Goal: Task Accomplishment & Management: Manage account settings

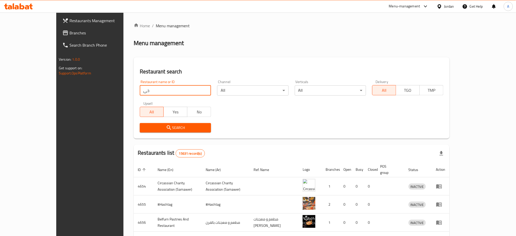
type input "خ"
type input "one piece"
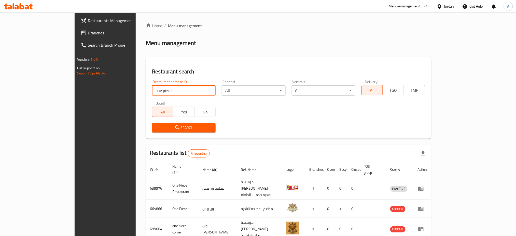
scroll to position [35, 0]
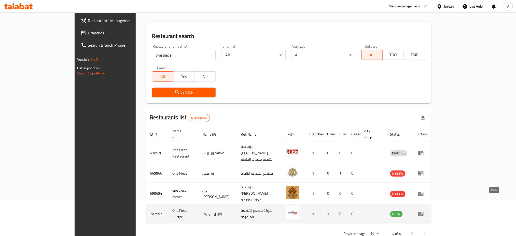
click at [424, 211] on icon "enhanced table" at bounding box center [421, 214] width 6 height 6
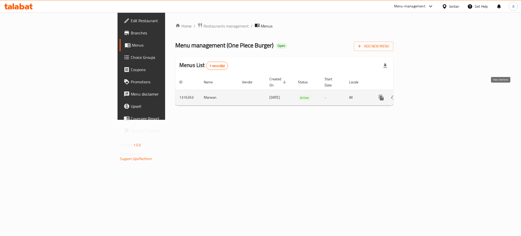
click at [421, 94] on icon "enhanced table" at bounding box center [418, 97] width 6 height 6
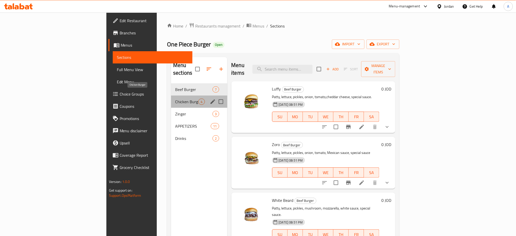
click at [175, 99] on span "Chicken Burger" at bounding box center [186, 102] width 23 height 6
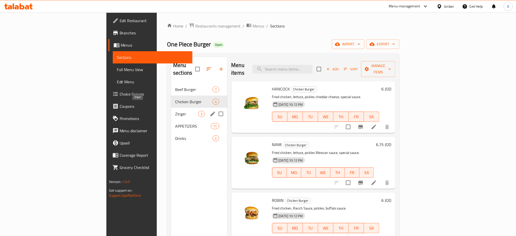
click at [175, 111] on span "Zinger" at bounding box center [186, 114] width 23 height 6
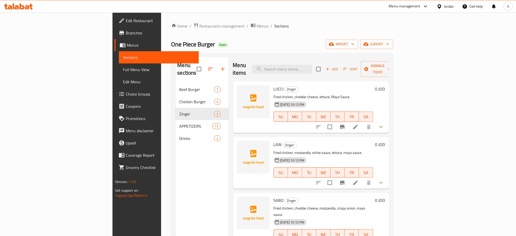
click at [171, 45] on span "One Piece Burger" at bounding box center [193, 43] width 44 height 11
copy span "One Piece Burger"
click at [200, 29] on span "Restaurants management" at bounding box center [222, 26] width 45 height 6
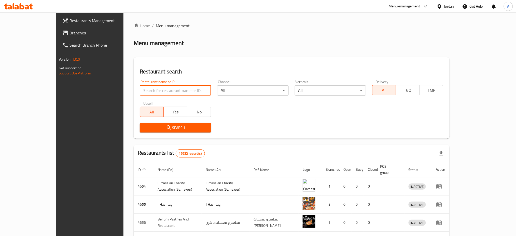
click at [164, 86] on input "search" at bounding box center [175, 90] width 71 height 10
type input "ش"
type input "[PERSON_NAME]"
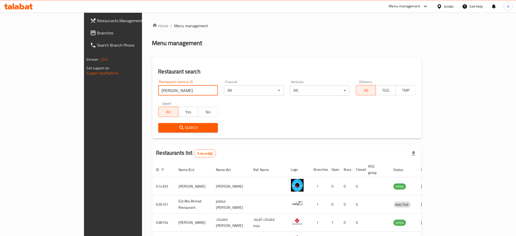
scroll to position [53, 0]
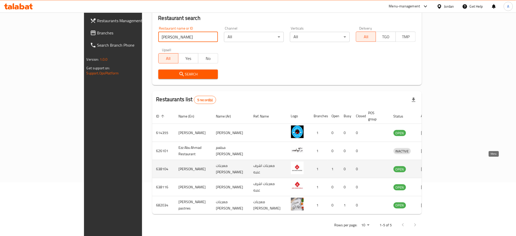
click at [427, 167] on icon "enhanced table" at bounding box center [424, 169] width 6 height 4
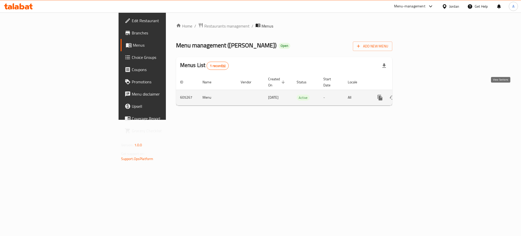
click at [420, 94] on icon "enhanced table" at bounding box center [417, 97] width 6 height 6
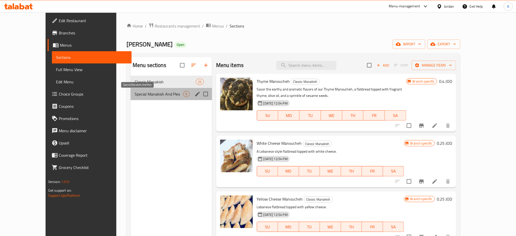
click at [156, 93] on span "Special Manakish And Pies" at bounding box center [159, 94] width 49 height 6
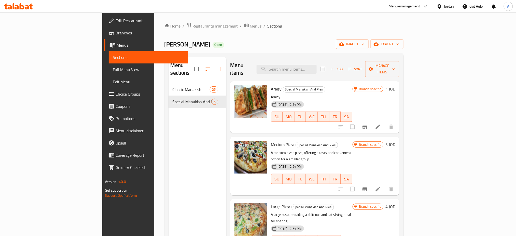
click at [169, 168] on div "Menu sections Classic Manakish 25 Special Manakish And Pies 5" at bounding box center [198, 175] width 58 height 236
click at [193, 23] on span "Restaurants management" at bounding box center [215, 26] width 45 height 6
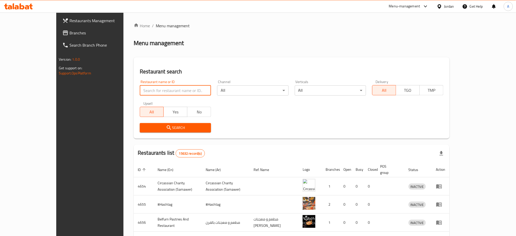
click at [170, 88] on input "search" at bounding box center [175, 90] width 71 height 10
type input "ئ"
type input "ئش3"
type input "za3tar makers"
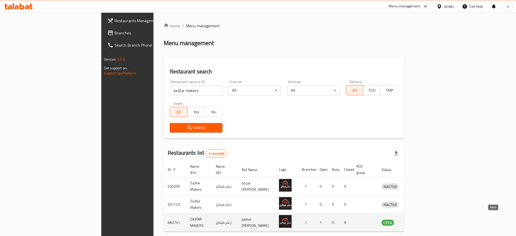
click at [415, 220] on icon "enhanced table" at bounding box center [412, 222] width 6 height 4
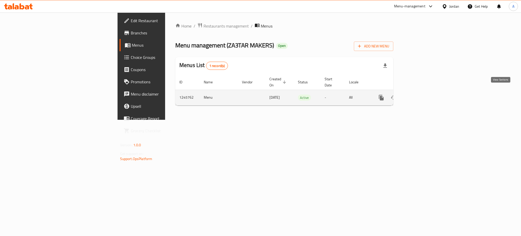
click at [424, 96] on link "enhanced table" at bounding box center [418, 97] width 12 height 12
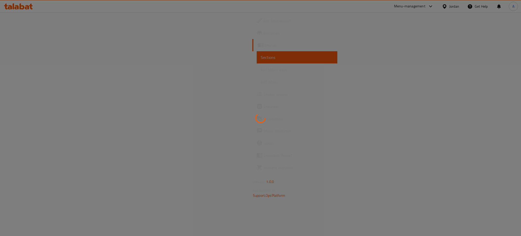
click at [274, 97] on div at bounding box center [260, 118] width 521 height 236
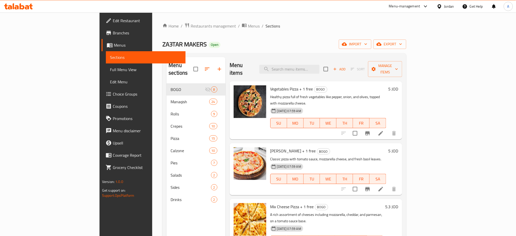
click at [152, 89] on div "Home / Restaurants management / Menus / Sections ZA3TAR MAKERS Open import expo…" at bounding box center [284, 159] width 264 height 295
click at [213, 65] on button "button" at bounding box center [219, 69] width 12 height 12
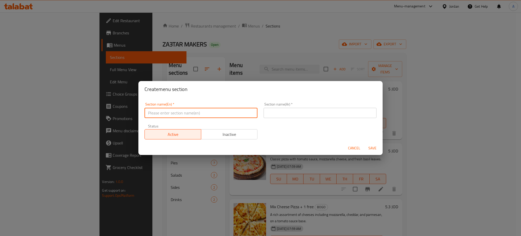
click at [213, 110] on input "text" at bounding box center [201, 113] width 113 height 10
type input "Burgers"
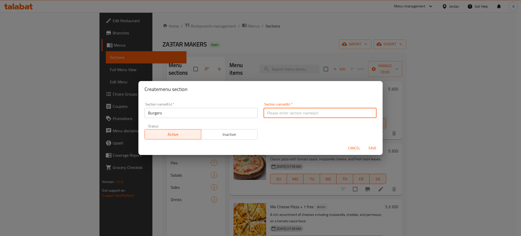
click at [272, 117] on input "text" at bounding box center [320, 113] width 113 height 10
type input "برجر"
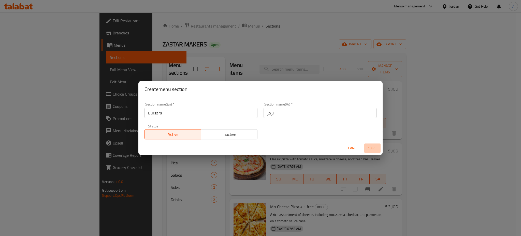
click at [369, 150] on span "Save" at bounding box center [373, 148] width 12 height 6
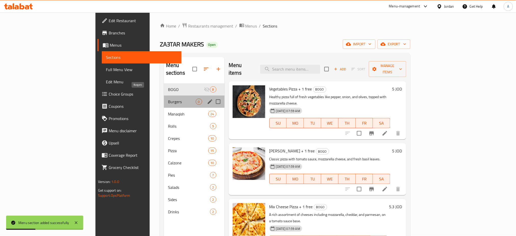
click at [168, 99] on span "Burgers" at bounding box center [182, 102] width 28 height 6
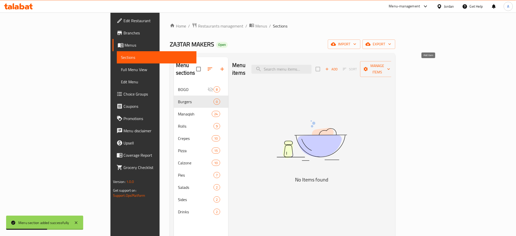
click at [338, 68] on span "Add" at bounding box center [332, 69] width 14 height 6
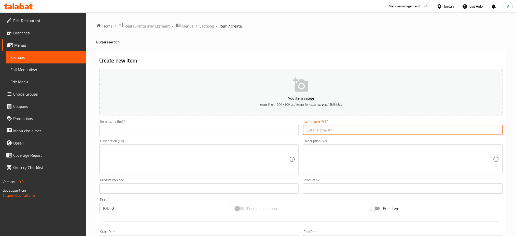
click at [460, 132] on input "text" at bounding box center [403, 130] width 200 height 10
paste input "برغر للحمه 1.20 جرام داخل الفرن عجينه قمح مع بطاطا"
type input "برغر للحمه 1.20 جرام داخل الفرن عجينه قمح مع بطاطا"
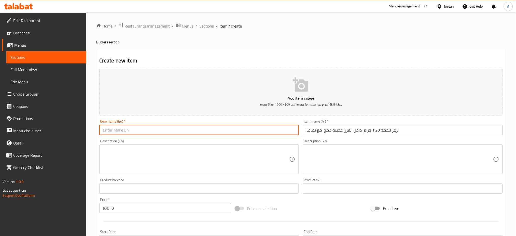
click at [164, 129] on input "text" at bounding box center [199, 130] width 200 height 10
paste input "Beef burger 120 g in the oven with wheat dough, served with fries."
drag, startPoint x: 229, startPoint y: 127, endPoint x: 93, endPoint y: 131, distance: 136.5
click at [93, 131] on div "Home / Restaurants management / Menus / Sections / item / create Burgers sectio…" at bounding box center [301, 185] width 430 height 347
paste input "text"
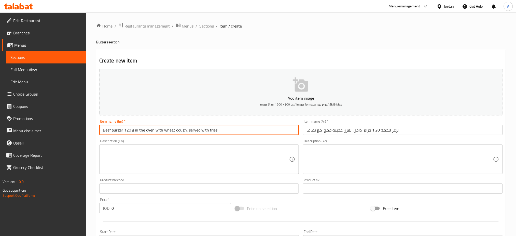
type input "Beef burger 120 g in the oven with wheat dough, served with fries."
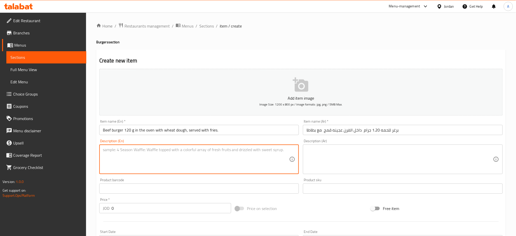
click at [147, 158] on textarea at bounding box center [196, 159] width 187 height 24
paste textarea "Beef burger 120 g in the oven with wheat dough, served with fries."
type textarea "Beef burger 120 g in the oven with wheat dough, served with fries."
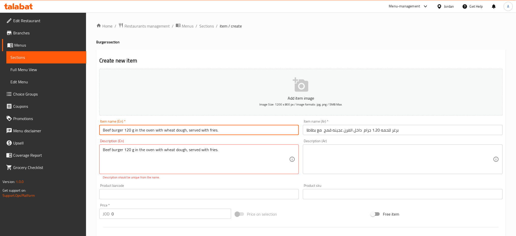
drag, startPoint x: 237, startPoint y: 128, endPoint x: 187, endPoint y: 133, distance: 49.7
click at [187, 133] on input "Beef burger 120 g in the oven with wheat dough, served with fries." at bounding box center [199, 130] width 200 height 10
drag, startPoint x: 155, startPoint y: 131, endPoint x: 133, endPoint y: 132, distance: 21.7
click at [133, 132] on input "Beef burger 120 g in the oven with wheat dough" at bounding box center [199, 130] width 200 height 10
type input "Beef burger 120 gm with wheat dough"
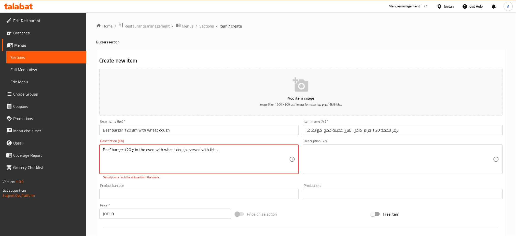
drag, startPoint x: 124, startPoint y: 151, endPoint x: 71, endPoint y: 131, distance: 56.5
click at [71, 131] on div "Edit Restaurant Branches Menus Sections Full Menu View Edit Menu Choice Groups …" at bounding box center [258, 188] width 516 height 353
click at [114, 149] on textarea "120 g in the oven with wheat dough, served with fries." at bounding box center [196, 159] width 187 height 24
click at [242, 158] on textarea "120 g beef burger in the oven with wheat dough, served with fries." at bounding box center [196, 159] width 187 height 24
type textarea "120 g beef burger in the oven with wheat dough, served with fries."
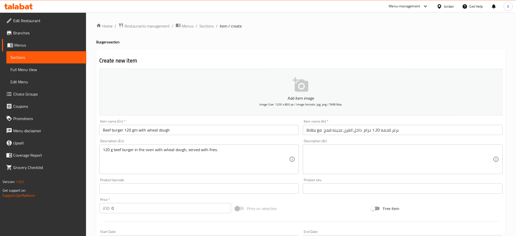
click at [204, 204] on div "Price   * JOD 0 Price *" at bounding box center [165, 206] width 132 height 16
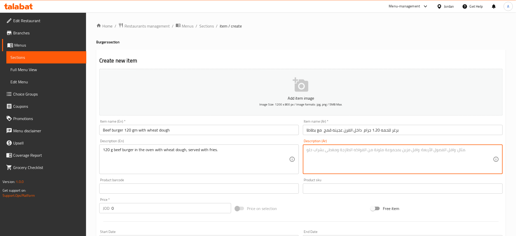
click at [391, 157] on textarea at bounding box center [399, 159] width 187 height 24
click at [263, 131] on input "Beef burger 120 gm with wheat dough" at bounding box center [199, 130] width 200 height 10
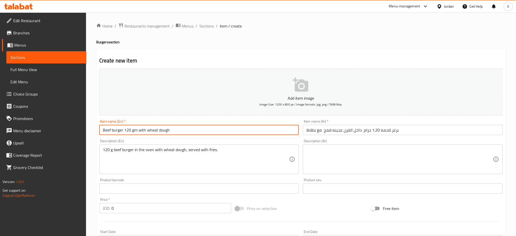
drag, startPoint x: 181, startPoint y: 128, endPoint x: 58, endPoint y: 117, distance: 123.7
click at [58, 117] on div "Edit Restaurant Branches Menus Sections Full Menu View Edit Menu Choice Groups …" at bounding box center [258, 185] width 516 height 347
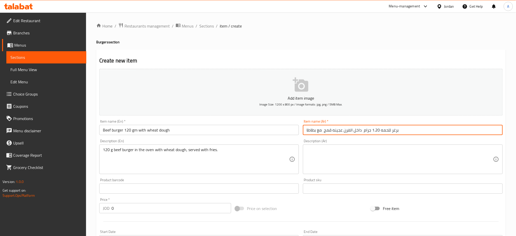
click at [416, 128] on input "برغر للحمه 1.20 جرام داخل الفرن عجينه قمح مع بطاطا" at bounding box center [403, 130] width 200 height 10
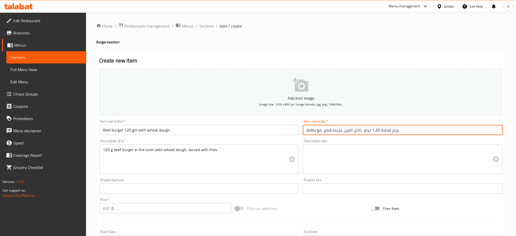
paste input "text"
drag, startPoint x: 416, startPoint y: 128, endPoint x: 284, endPoint y: 65, distance: 146.0
click at [284, 65] on div "Create new item Add item image Image Size: 1200 x 800 px / Image formats: jpg, …" at bounding box center [301, 197] width 410 height 296
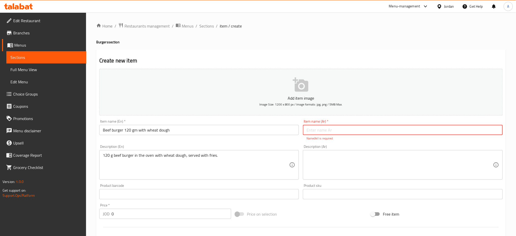
paste input "برغر لحم 120 غ مع خبز قمح"
drag, startPoint x: 320, startPoint y: 131, endPoint x: 313, endPoint y: 132, distance: 6.7
click at [313, 132] on input "برغر لحم 120 غ مع خبز قمح" at bounding box center [403, 130] width 200 height 10
type input "برغر لحم 120 غ مع عجينة قمح"
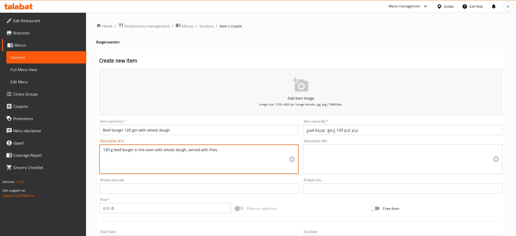
drag, startPoint x: 238, startPoint y: 155, endPoint x: 2, endPoint y: 114, distance: 240.0
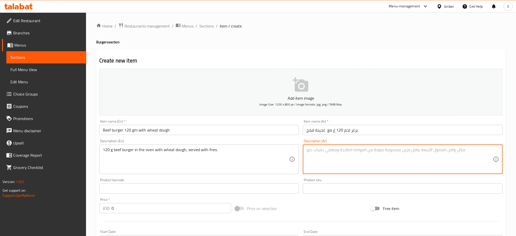
click at [363, 158] on textarea at bounding box center [399, 159] width 187 height 24
paste textarea "برغر لحم 120 غ في الفرن مع خبز قمح، يقدم مع البطاطا المقلية"
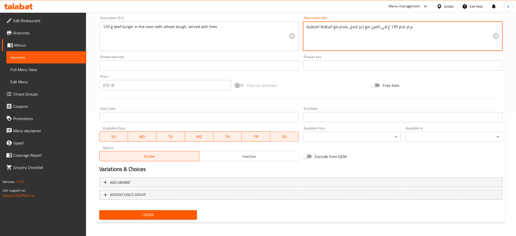
type textarea "برغر لحم 120 غ في الفرن مع خبز قمح، يقدم مع البطاطا المقلية"
drag, startPoint x: 170, startPoint y: 87, endPoint x: 92, endPoint y: 96, distance: 78.0
click at [92, 96] on div "Home / Restaurants management / Menus / Sections / item / create Burgers sectio…" at bounding box center [301, 63] width 430 height 347
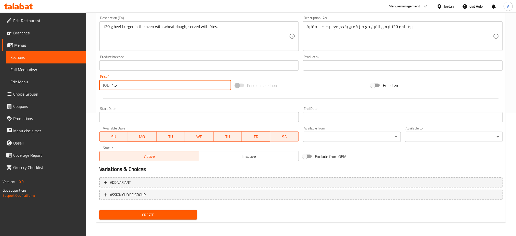
type input "4.5"
click at [160, 213] on span "Create" at bounding box center [148, 215] width 90 height 6
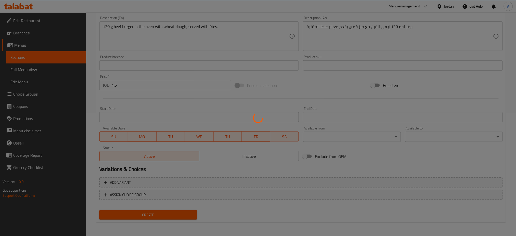
type input "0"
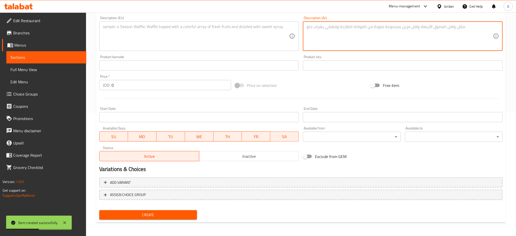
click at [452, 34] on textarea at bounding box center [399, 36] width 187 height 24
paste textarea "برغر للحمه باربكيو مع بطاطا 3.75"
drag, startPoint x: 316, startPoint y: 28, endPoint x: 289, endPoint y: 28, distance: 26.5
click at [289, 28] on div "Add item image Image Size: 1200 x 800 px / Image formats: jpg, png / 5MB Max. I…" at bounding box center [301, 53] width 408 height 219
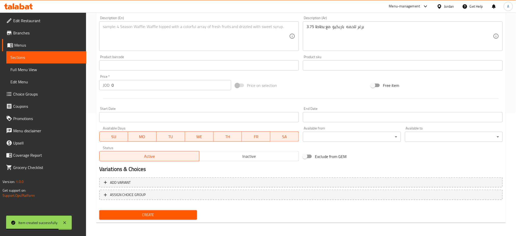
click at [316, 24] on div "برغر للحمه باربكيو مع بطاطا 3.75 Description (Ar)" at bounding box center [403, 36] width 200 height 30
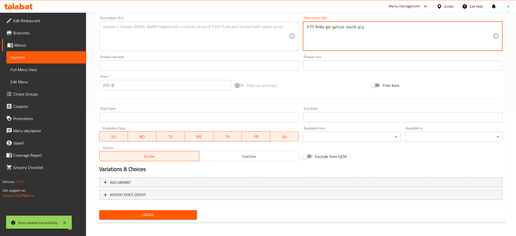
drag, startPoint x: 314, startPoint y: 25, endPoint x: 309, endPoint y: 27, distance: 5.3
click at [309, 27] on textarea "برغر للحمه باربكيو مع بطاطا 3.75" at bounding box center [399, 36] width 187 height 24
drag, startPoint x: 306, startPoint y: 26, endPoint x: 315, endPoint y: 27, distance: 8.2
click at [315, 27] on textarea "برغر للحمه باربكيو مع بطاطا 3.75" at bounding box center [399, 36] width 187 height 24
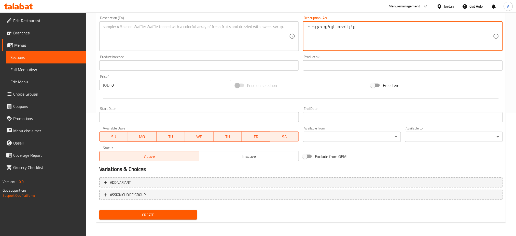
type textarea "برغر للحمه باربكيو مع بطاطا"
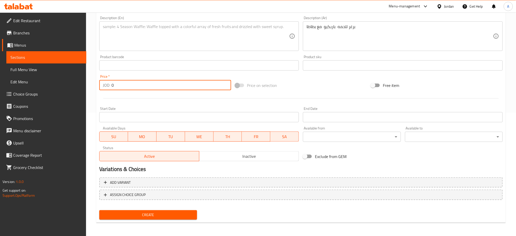
drag, startPoint x: 164, startPoint y: 85, endPoint x: 78, endPoint y: 94, distance: 86.7
click at [78, 94] on div "Edit Restaurant Branches Menus Sections Full Menu View Edit Menu Choice Groups …" at bounding box center [258, 63] width 516 height 347
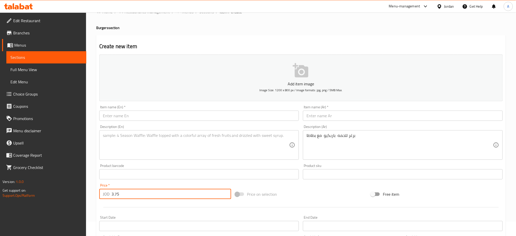
scroll to position [10, 0]
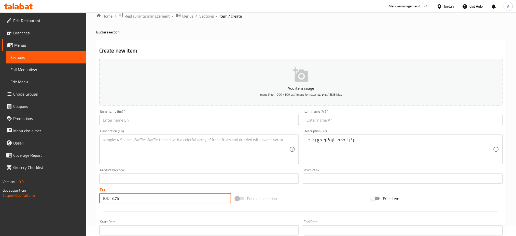
type input "3.75"
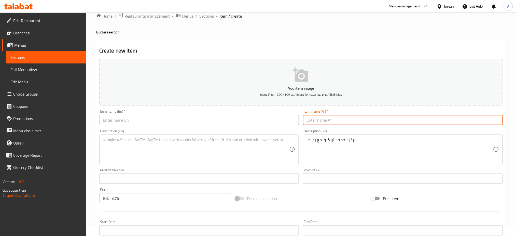
click at [331, 120] on input "text" at bounding box center [403, 120] width 200 height 10
paste input "برغر للحمه باربكيو مع بطاطا 3.75"
drag, startPoint x: 332, startPoint y: 119, endPoint x: 246, endPoint y: 120, distance: 85.8
click at [246, 120] on div "Add item image Image Size: 1200 x 800 px / Image formats: jpg, png / 5MB Max. I…" at bounding box center [301, 166] width 408 height 219
drag, startPoint x: 314, startPoint y: 121, endPoint x: 307, endPoint y: 120, distance: 6.7
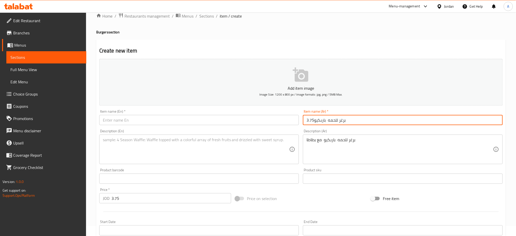
click at [307, 120] on input "برغر للحمه باربكيو3.75" at bounding box center [403, 120] width 200 height 10
type input "برغر للحمه باربكيو"
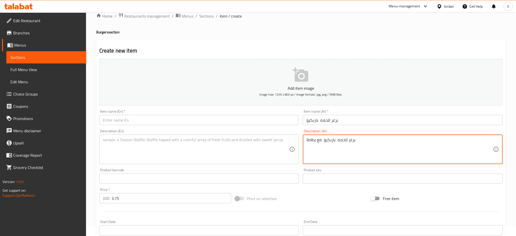
click at [374, 145] on textarea "برغر للحمه باربكيو مع بطاطا" at bounding box center [399, 149] width 187 height 24
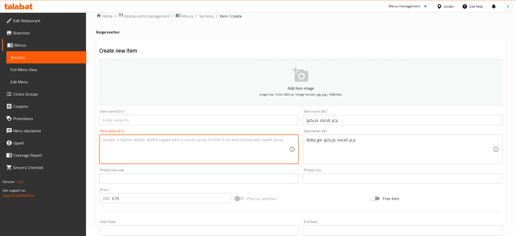
click at [177, 143] on textarea at bounding box center [196, 149] width 187 height 24
paste textarea "Beef barbecue burger with fries"
type textarea "Beef barbecue burger with fries"
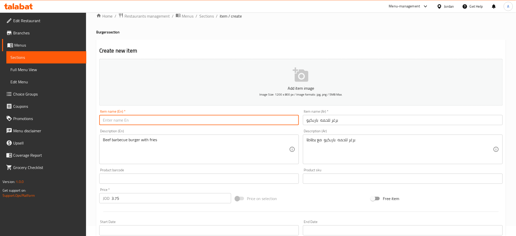
click at [185, 124] on input "text" at bounding box center [199, 120] width 200 height 10
type input "Beef barbecue burger"
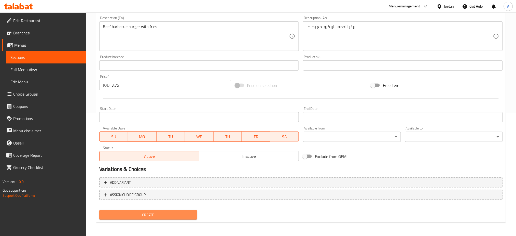
click at [173, 210] on button "Create" at bounding box center [148, 214] width 98 height 9
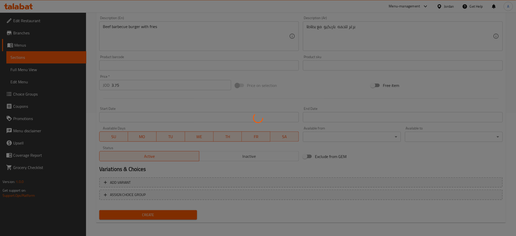
type input "0"
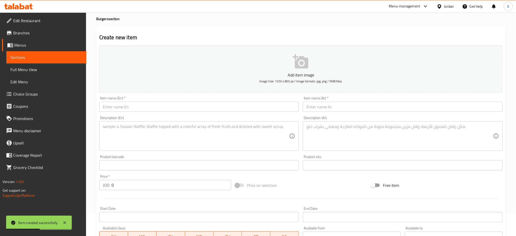
scroll to position [0, 0]
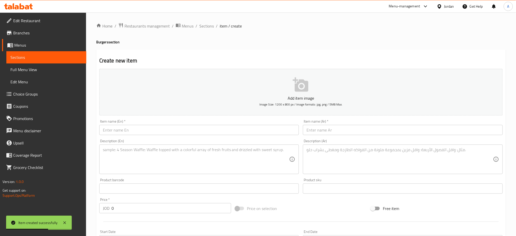
drag, startPoint x: 457, startPoint y: 124, endPoint x: 454, endPoint y: 132, distance: 8.2
click at [454, 132] on div "Item name (Ar)   * Item name (Ar) *" at bounding box center [403, 127] width 200 height 16
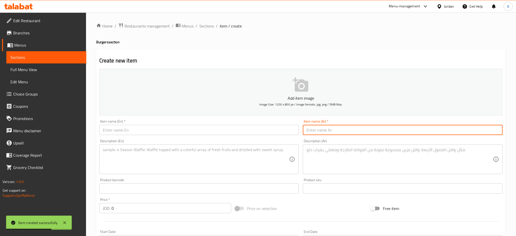
click at [454, 132] on input "text" at bounding box center [403, 130] width 200 height 10
paste input "برغر للحمه كلاسك"
click at [311, 131] on input "برغر للحمه كلاسك" at bounding box center [403, 130] width 200 height 10
click at [328, 129] on input "برغر للحمه كلاسيك" at bounding box center [403, 130] width 200 height 10
click at [321, 130] on input "برغر لحمه كلاسيك" at bounding box center [403, 130] width 200 height 10
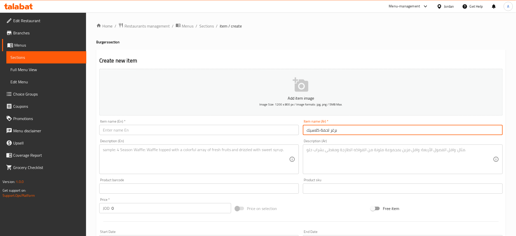
type input "برغر لحمة كلاسيك"
click at [249, 130] on input "text" at bounding box center [199, 130] width 200 height 10
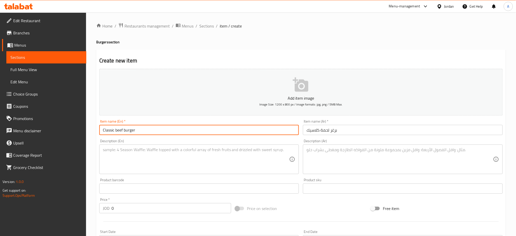
type input "Classic beef burger"
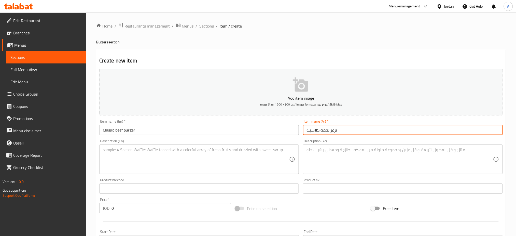
drag, startPoint x: 435, startPoint y: 127, endPoint x: 277, endPoint y: 124, distance: 157.8
click at [277, 124] on div "Add item image Image Size: 1200 x 800 px / Image formats: jpg, png / 5MB Max. I…" at bounding box center [301, 176] width 408 height 219
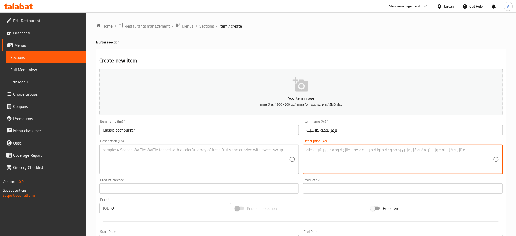
click at [348, 161] on textarea at bounding box center [399, 159] width 187 height 24
paste textarea "برغر لحمة كلاسيك"
click at [442, 159] on textarea "برغر لحمة كلاسيك" at bounding box center [399, 159] width 187 height 24
paste textarea "مع بطاطا"
type textarea "برغر لحمة كلاسيك مع بطاطا"
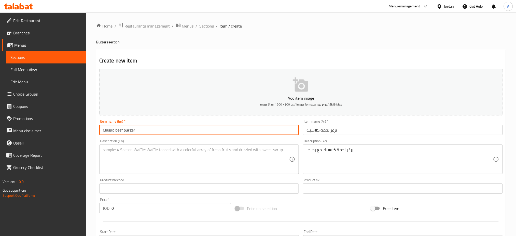
click at [274, 130] on input "Classic beef burger" at bounding box center [199, 130] width 200 height 10
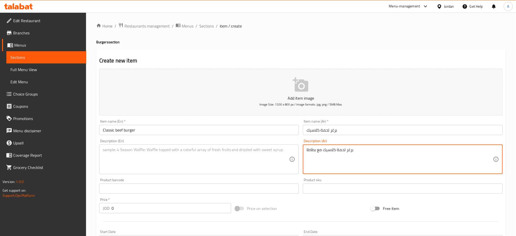
drag, startPoint x: 360, startPoint y: 160, endPoint x: 284, endPoint y: 149, distance: 76.7
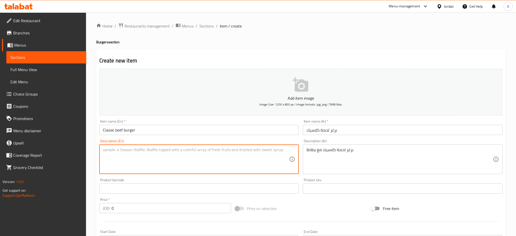
click at [206, 166] on textarea at bounding box center [196, 159] width 187 height 24
paste textarea "Classic beef burger with fries"
type textarea "Classic beef burger with fries"
drag, startPoint x: 181, startPoint y: 207, endPoint x: 109, endPoint y: 216, distance: 73.4
click at [109, 216] on div "Add item image Image Size: 1200 x 800 px / Image formats: jpg, png / 5MB Max. I…" at bounding box center [301, 176] width 408 height 219
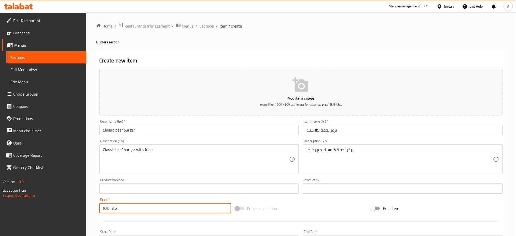
scroll to position [123, 0]
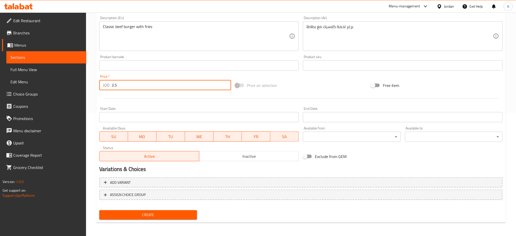
type input "3.5"
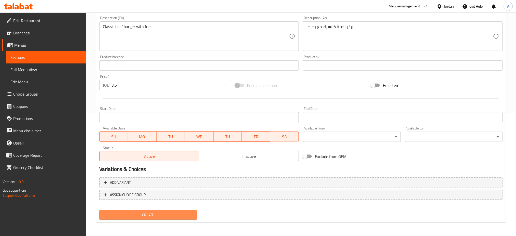
click at [183, 215] on span "Create" at bounding box center [148, 215] width 90 height 6
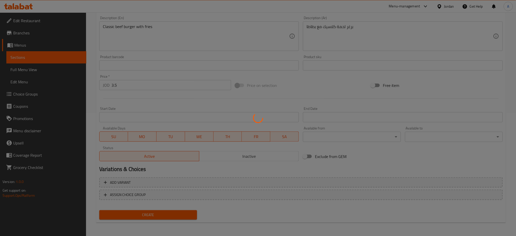
type input "0"
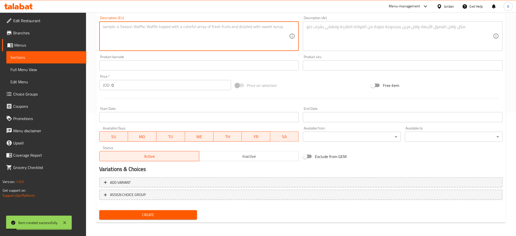
click at [165, 39] on textarea at bounding box center [196, 36] width 187 height 24
paste textarea "Beef burger with cream sauce and fries"
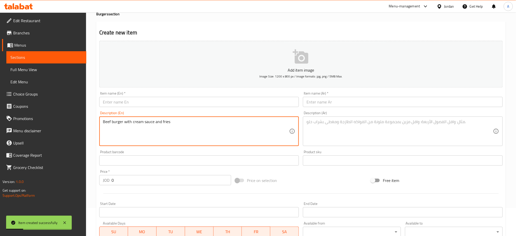
scroll to position [28, 0]
type textarea "Beef burger with cream sauce and fries"
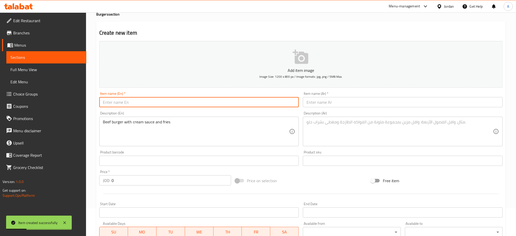
click at [165, 102] on input "text" at bounding box center [199, 102] width 200 height 10
paste input "Beef burger with cream sauce and fries"
drag, startPoint x: 173, startPoint y: 104, endPoint x: 156, endPoint y: 104, distance: 16.5
click at [156, 104] on input "Beef burger with cream sauce and fries" at bounding box center [199, 102] width 200 height 10
type input "Beef burger with cream"
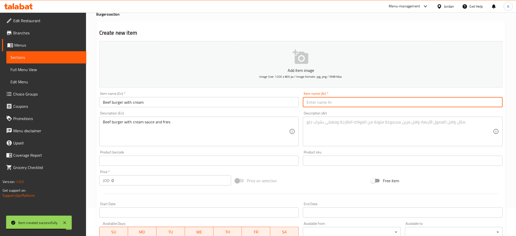
paste input "برغر للحمه بلكريمه مع بطاط"
click at [337, 104] on input "برغر للحمه بلكريمه مع بطاط" at bounding box center [403, 102] width 200 height 10
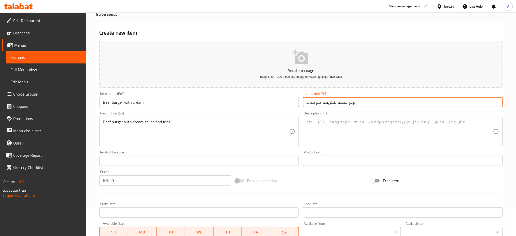
click at [343, 102] on input "برغر للحمه بلكريمه مع بطاط" at bounding box center [403, 102] width 200 height 10
click at [338, 101] on input "برغر لحمه بلكريمه مع بطاط" at bounding box center [403, 102] width 200 height 10
click at [335, 101] on input "برغر لحمة بلكريمه مع بطاط" at bounding box center [403, 102] width 200 height 10
click at [307, 103] on input "برغر لحمة بالكريمة مع بطاط" at bounding box center [403, 102] width 200 height 10
click at [395, 101] on input "برغر لحمة بالكريمة مع بطاط" at bounding box center [403, 102] width 200 height 10
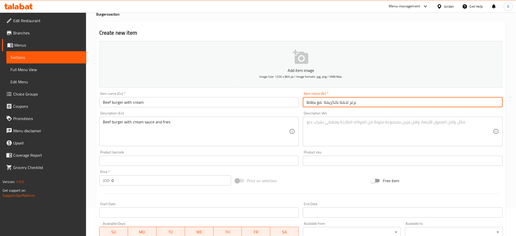
drag, startPoint x: 324, startPoint y: 103, endPoint x: 291, endPoint y: 102, distance: 33.1
click at [291, 102] on div "Add item image Image Size: 1200 x 800 px / Image formats: jpg, png / 5MB Max. I…" at bounding box center [301, 148] width 408 height 219
click at [410, 105] on input "برغر لحمة بالكريمة مع بطاطا" at bounding box center [403, 102] width 200 height 10
drag, startPoint x: 376, startPoint y: 101, endPoint x: 273, endPoint y: 103, distance: 103.1
click at [273, 103] on div "Add item image Image Size: 1200 x 800 px / Image formats: jpg, png / 5MB Max. I…" at bounding box center [301, 148] width 408 height 219
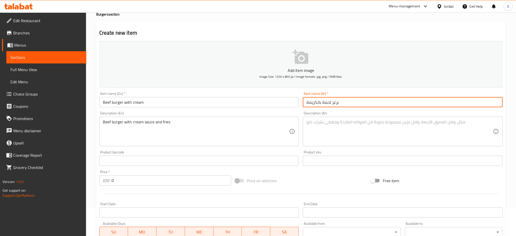
type input "برغر لحمة بالكريمة"
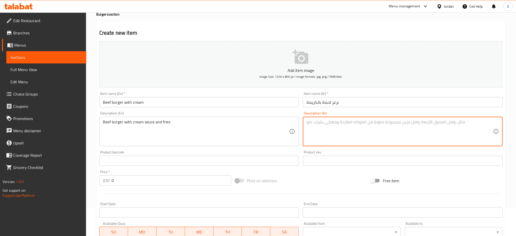
click at [346, 143] on textarea at bounding box center [399, 131] width 187 height 24
paste textarea "مع بطاطا"
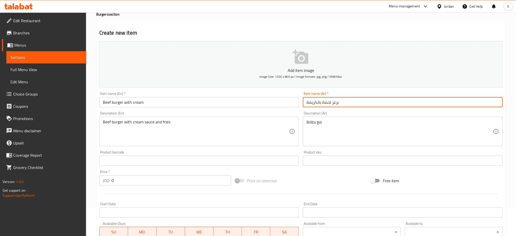
drag, startPoint x: 360, startPoint y: 101, endPoint x: 251, endPoint y: 91, distance: 109.4
click at [251, 91] on div "Add item image Image Size: 1200 x 800 px / Image formats: jpg, png / 5MB Max. I…" at bounding box center [301, 148] width 408 height 219
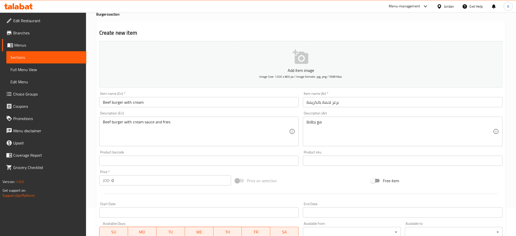
click at [306, 122] on div "مع بطاطا Description (Ar)" at bounding box center [403, 132] width 200 height 30
paste textarea "برغر لحمة بالكريمة"
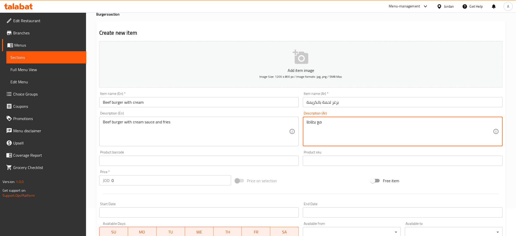
click at [353, 122] on textarea "مع بطاطا" at bounding box center [399, 131] width 187 height 24
paste textarea "برغر لحمة بالكريمة"
type textarea "مع بطاطا"
paste textarea "برغر لحمة بالكريمة"
type textarea "برغر لحمة بالكريمة مع بطاطا"
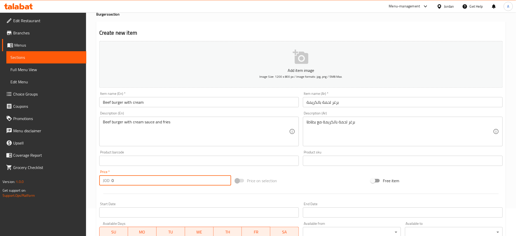
drag, startPoint x: 145, startPoint y: 182, endPoint x: 71, endPoint y: 184, distance: 74.6
click at [71, 184] on div "Edit Restaurant Branches Menus Sections Full Menu View Edit Menu Choice Groups …" at bounding box center [258, 158] width 516 height 347
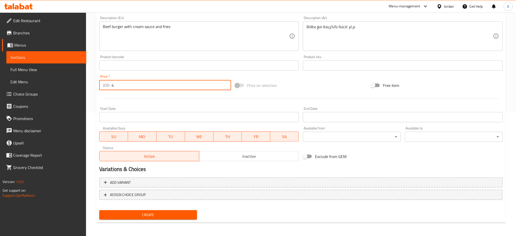
type input "4"
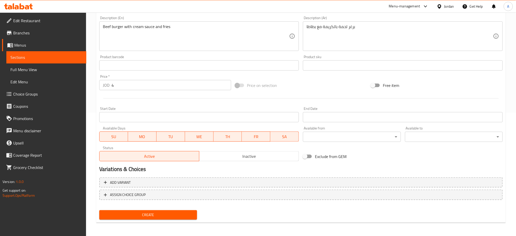
click at [173, 219] on div "Create" at bounding box center [148, 214] width 102 height 13
click at [177, 214] on span "Create" at bounding box center [148, 215] width 90 height 6
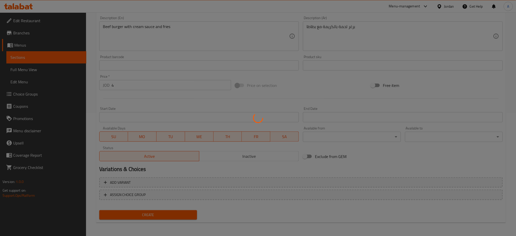
type input "0"
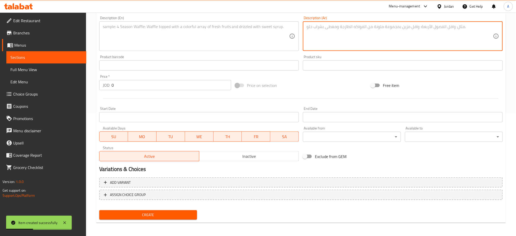
click at [457, 38] on textarea at bounding box center [399, 36] width 187 height 24
paste textarea "برغر تشكن جراند مع بطاطا"
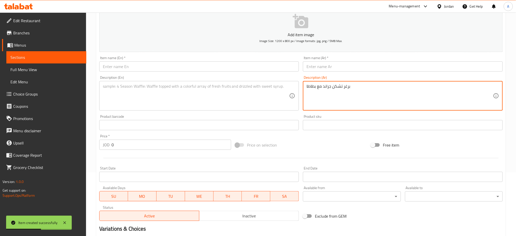
scroll to position [63, 0]
type textarea "برغر تشكن جراند مع بطاطا"
drag, startPoint x: 370, startPoint y: 87, endPoint x: 322, endPoint y: 82, distance: 48.1
click at [322, 82] on div "برغر تشكن جراند مع بطاطا Description (Ar)" at bounding box center [403, 96] width 200 height 30
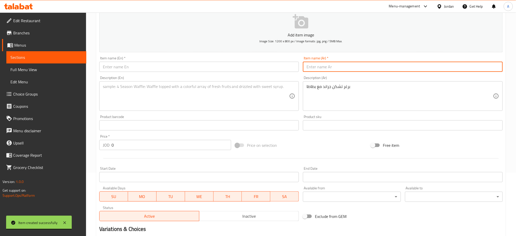
click at [335, 69] on input "text" at bounding box center [403, 67] width 200 height 10
paste input "برغر تشكن جراند"
type input "برغر تشكن جراند"
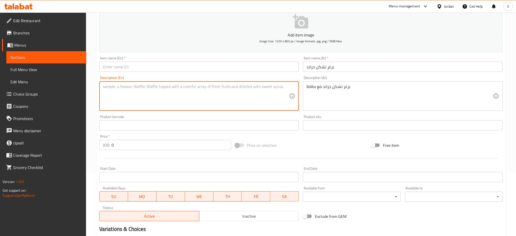
click at [160, 86] on textarea at bounding box center [196, 96] width 187 height 24
type textarea "ر"
paste textarea "Grand chicken burger with fries"
type textarea "Grand chicken burger with fries"
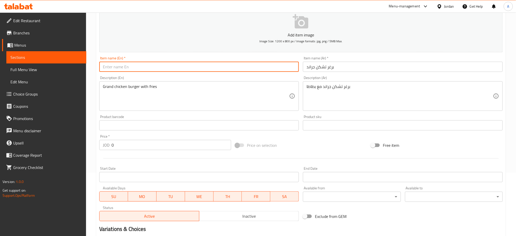
paste input "Grand chicken burger with fries"
click at [176, 66] on input "text" at bounding box center [199, 67] width 200 height 10
type input "Grand chicken burger"
drag, startPoint x: 129, startPoint y: 146, endPoint x: 55, endPoint y: 152, distance: 73.8
click at [55, 152] on div "Edit Restaurant Branches Menus Sections Full Menu View Edit Menu Choice Groups …" at bounding box center [258, 122] width 516 height 347
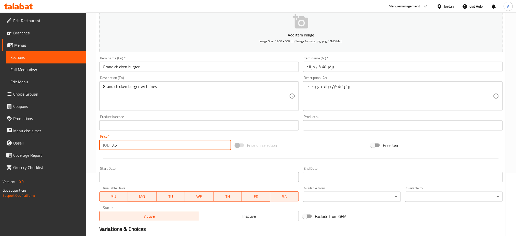
scroll to position [123, 0]
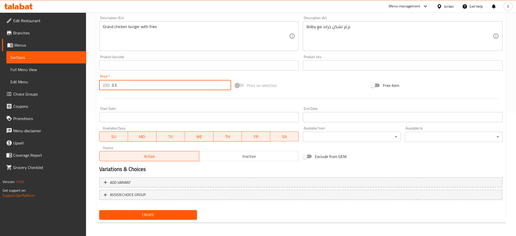
type input "3.5"
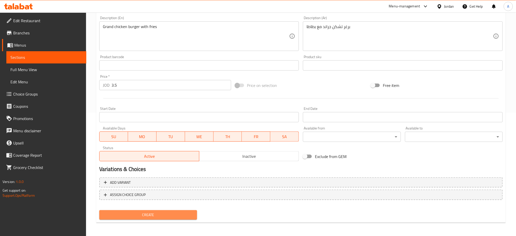
click at [185, 214] on span "Create" at bounding box center [148, 215] width 90 height 6
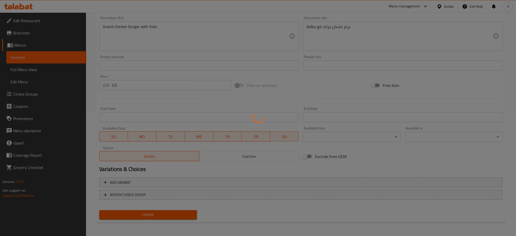
type input "0"
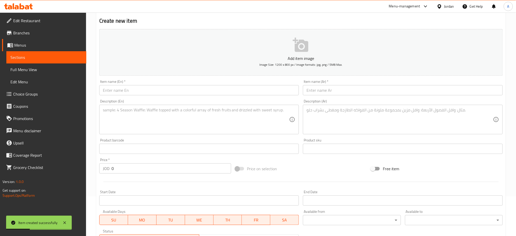
scroll to position [39, 0]
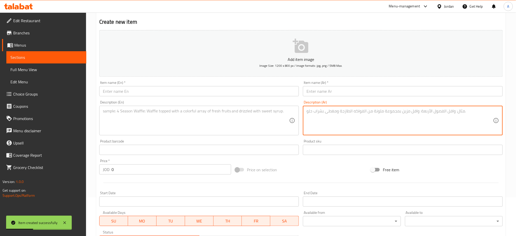
click at [467, 125] on textarea at bounding box center [399, 120] width 187 height 24
paste textarea "برغر زنجر [PERSON_NAME] مع بطاطا"
type textarea "برغر زنجر [PERSON_NAME] مع بطاطا"
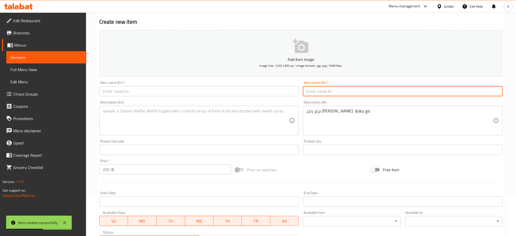
click at [360, 88] on input "text" at bounding box center [403, 91] width 200 height 10
paste input "برغر زنجر [PERSON_NAME] مع بطاطا"
drag, startPoint x: 323, startPoint y: 91, endPoint x: 260, endPoint y: 79, distance: 63.9
click at [260, 79] on div "Add item image Image Size: 1200 x 800 px / Image formats: jpg, png / 5MB Max. I…" at bounding box center [301, 137] width 408 height 219
type input "[PERSON_NAME]"
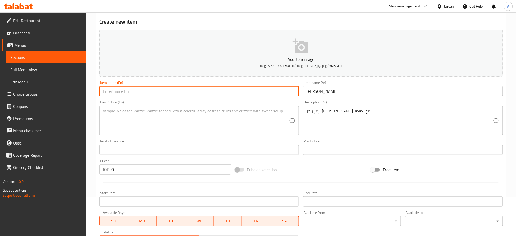
paste input "Crunchy Zinger burger with fries"
click at [177, 90] on input "Crunchy Zinger burger with fries" at bounding box center [199, 91] width 200 height 10
type input "Crunchy Zinger burger"
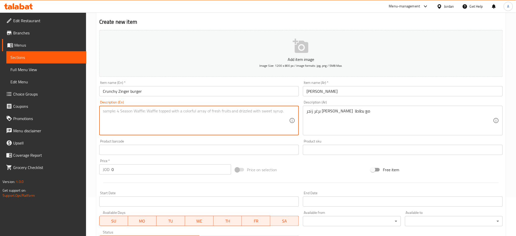
paste textarea "Crunchy Zinger burger with fries"
type textarea "Crunchy Zinger burger with fries"
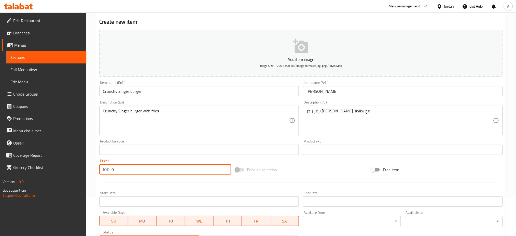
drag, startPoint x: 132, startPoint y: 170, endPoint x: 23, endPoint y: 204, distance: 113.7
click at [23, 204] on div "Edit Restaurant Branches Menus Sections Full Menu View Edit Menu Choice Groups …" at bounding box center [258, 147] width 516 height 347
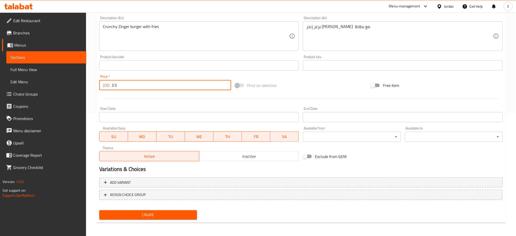
type input "3.5"
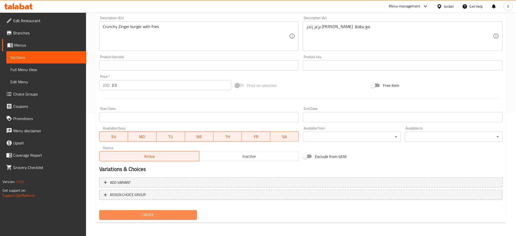
click at [183, 212] on span "Create" at bounding box center [148, 215] width 90 height 6
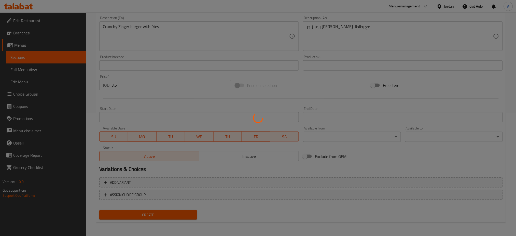
type input "0"
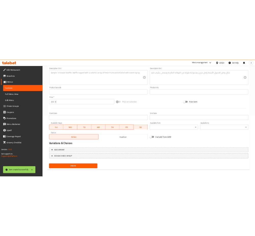
scroll to position [0, 0]
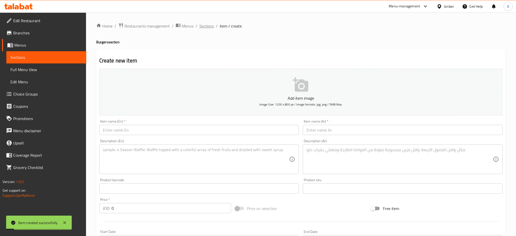
click at [201, 24] on span "Sections" at bounding box center [206, 26] width 15 height 6
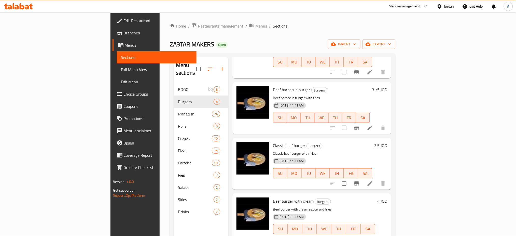
scroll to position [62, 0]
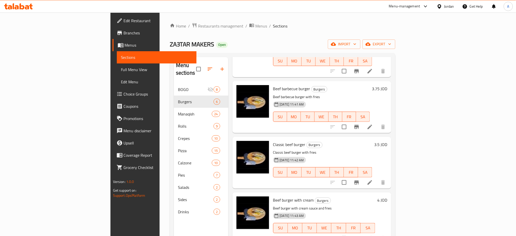
click at [273, 141] on span "Classic beef burger" at bounding box center [289, 145] width 32 height 8
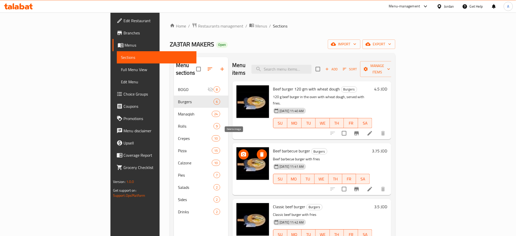
click at [260, 152] on icon "delete image" at bounding box center [262, 154] width 4 height 5
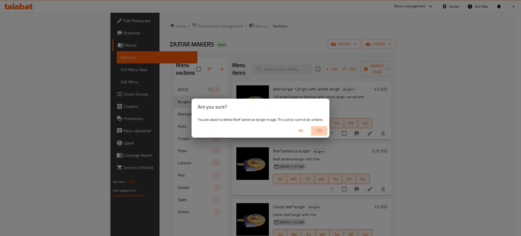
click at [319, 131] on span "Yes" at bounding box center [319, 131] width 12 height 6
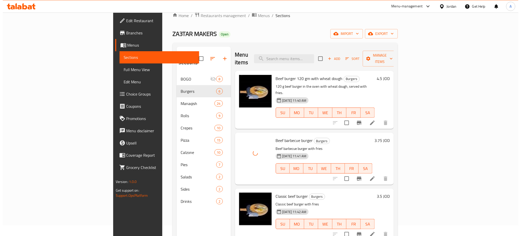
scroll to position [12, 0]
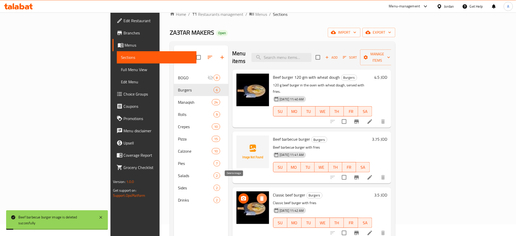
click at [259, 195] on icon "delete image" at bounding box center [262, 198] width 6 height 6
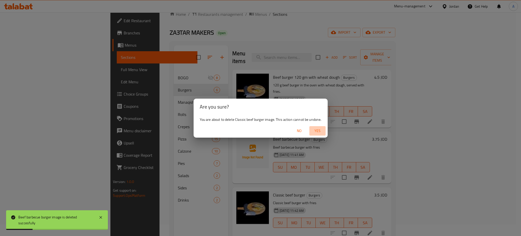
click at [312, 129] on span "Yes" at bounding box center [318, 131] width 12 height 6
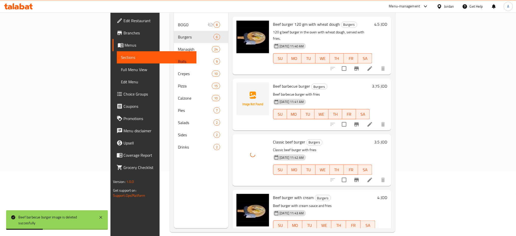
scroll to position [71, 0]
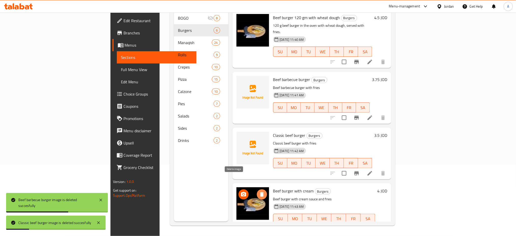
click at [259, 191] on icon "delete image" at bounding box center [262, 194] width 6 height 6
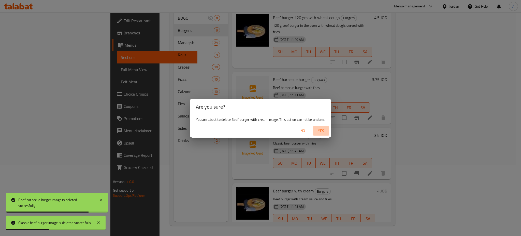
click at [320, 134] on button "Yes" at bounding box center [321, 130] width 16 height 9
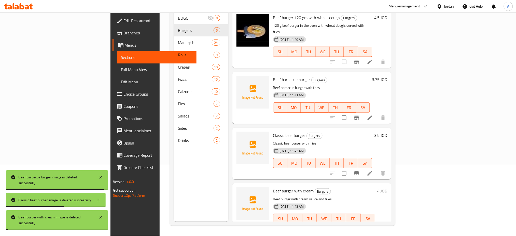
scroll to position [110, 0]
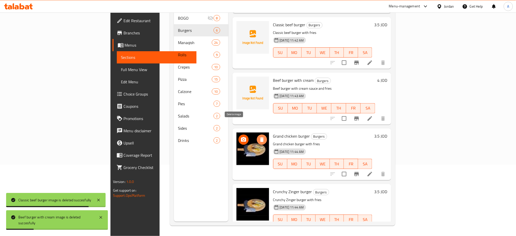
click at [259, 136] on icon "delete image" at bounding box center [262, 139] width 6 height 6
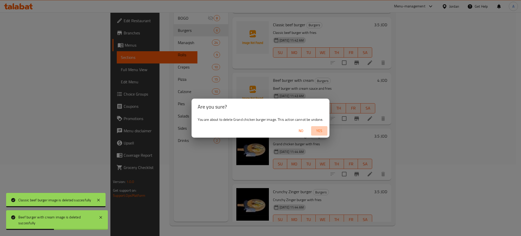
click at [327, 129] on button "Yes" at bounding box center [319, 130] width 16 height 9
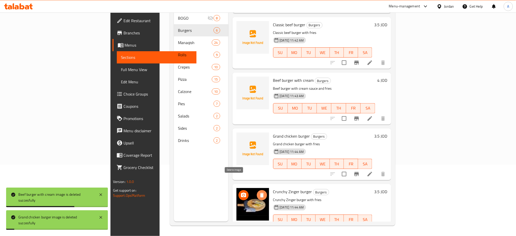
click at [259, 192] on icon "delete image" at bounding box center [262, 195] width 6 height 6
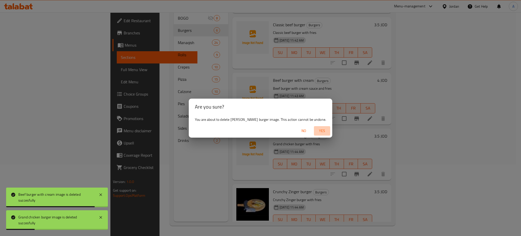
click at [321, 129] on span "Yes" at bounding box center [322, 131] width 12 height 6
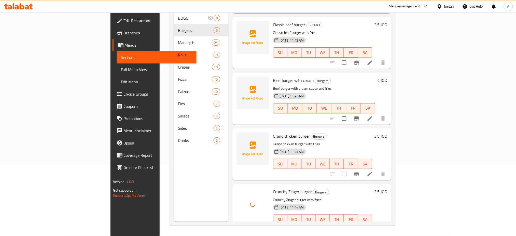
click at [395, 76] on div "Menu sections BOGO 8 Burgers 6 Manaqish 24 Rolls 9 Crepes 10 Pizza 15 Calzone 1…" at bounding box center [283, 104] width 226 height 244
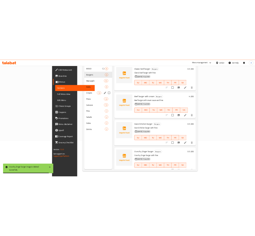
scroll to position [0, 0]
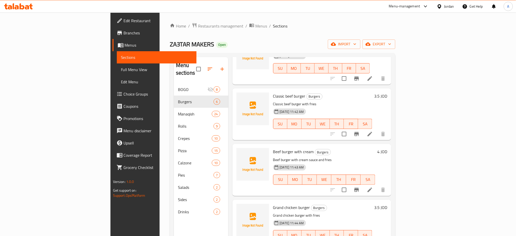
click at [160, 21] on div "Home / Restaurants management / Menus / Sections ZA3TAR MAKERS Open import expo…" at bounding box center [283, 159] width 246 height 295
click at [198, 23] on span "Restaurants management" at bounding box center [220, 26] width 45 height 6
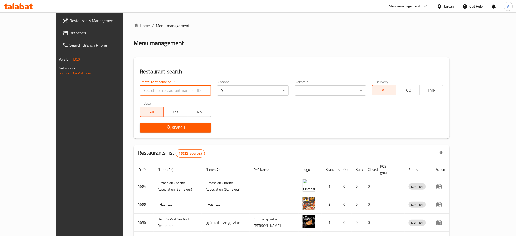
click at [166, 89] on input "search" at bounding box center [175, 90] width 71 height 10
type input "عجينة وزيت"
click button "Search" at bounding box center [175, 127] width 71 height 9
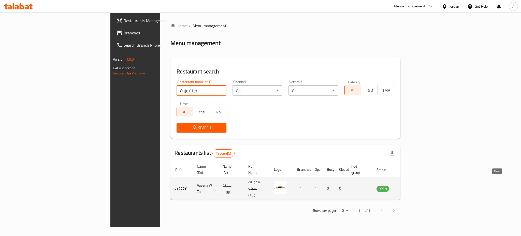
click at [409, 186] on icon "enhanced table" at bounding box center [407, 188] width 6 height 4
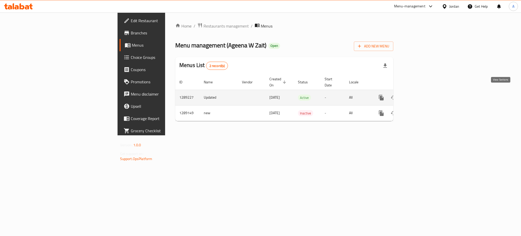
click at [421, 95] on icon "enhanced table" at bounding box center [418, 97] width 5 height 5
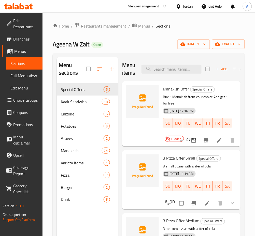
click at [206, 201] on li at bounding box center [207, 203] width 14 height 9
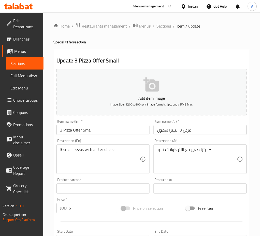
type input "اختيارك من البيتزا صغير"
type input "1"
type input "3"
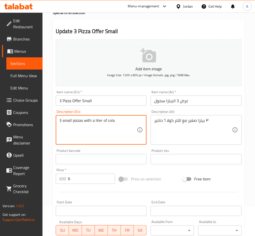
scroll to position [102, 0]
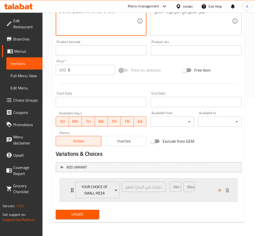
click at [211, 192] on div "Min: 1 ​ Max: 3 ​" at bounding box center [191, 190] width 48 height 23
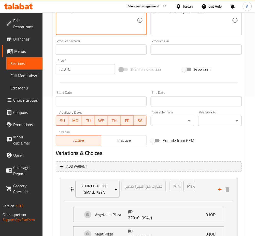
scroll to position [274, 0]
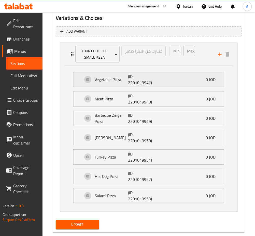
click at [141, 77] on p "(ID: 2201019947)" at bounding box center [139, 79] width 22 height 12
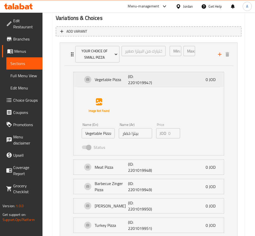
click at [139, 81] on p "(ID: 2201019947)" at bounding box center [139, 79] width 22 height 12
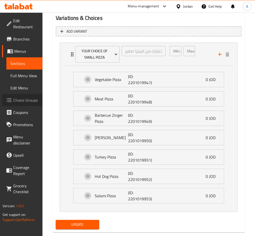
click at [37, 97] on span "Choice Groups" at bounding box center [25, 100] width 25 height 6
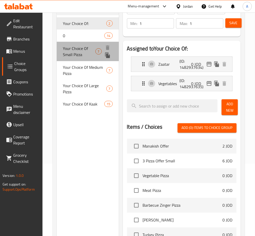
click at [80, 51] on span "Your Choice Of Small Pizza" at bounding box center [79, 51] width 33 height 12
type input "Your Choice Of Small Pizza"
type input "اختيارك من البيتزا صغير"
type input "3"
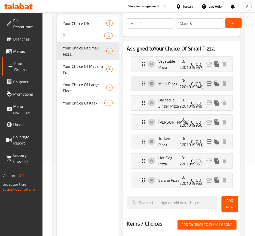
click at [164, 85] on p "Meat Pizza" at bounding box center [169, 83] width 21 height 6
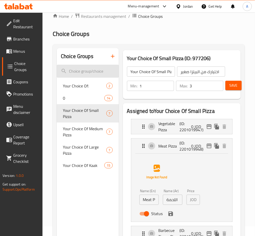
scroll to position [0, 0]
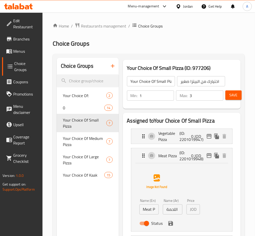
click at [108, 71] on button "button" at bounding box center [113, 66] width 12 height 12
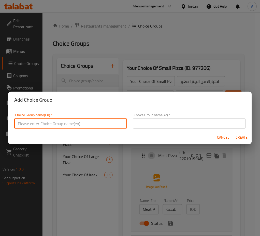
click at [112, 122] on input "text" at bounding box center [70, 123] width 113 height 10
type input "إ"
type input "Your choice of pizza"
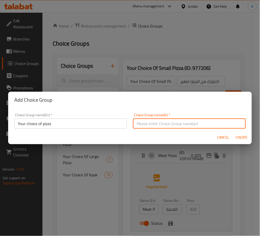
click at [145, 123] on input "text" at bounding box center [189, 123] width 113 height 10
type input "اختيارك للبيتزا"
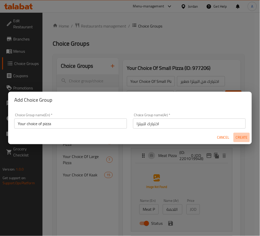
click at [239, 137] on span "Create" at bounding box center [242, 137] width 12 height 6
type input "Your choice of pizza"
type input "اختيارك للبيتزا"
type input "0"
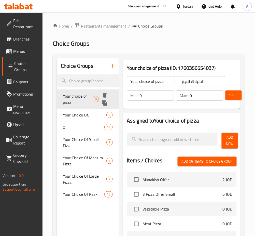
click at [86, 100] on span "Your choice of pizza" at bounding box center [78, 99] width 30 height 12
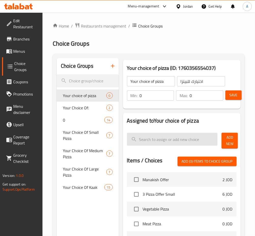
click at [211, 137] on input "search" at bounding box center [172, 139] width 91 height 13
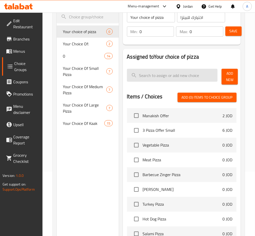
scroll to position [68, 0]
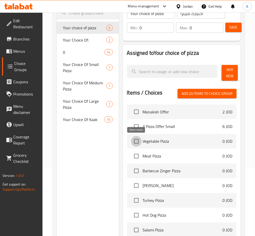
click at [140, 140] on input "checkbox" at bounding box center [136, 141] width 11 height 11
checkbox input "true"
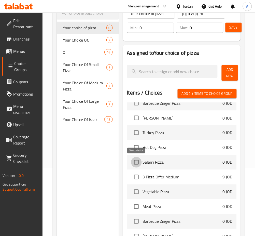
click at [135, 163] on input "checkbox" at bounding box center [136, 162] width 11 height 11
checkbox input "true"
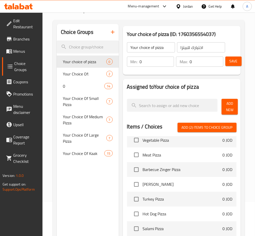
scroll to position [170, 0]
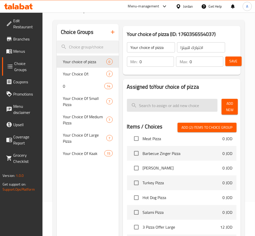
click at [171, 100] on input "search" at bounding box center [172, 105] width 91 height 13
type input "ة"
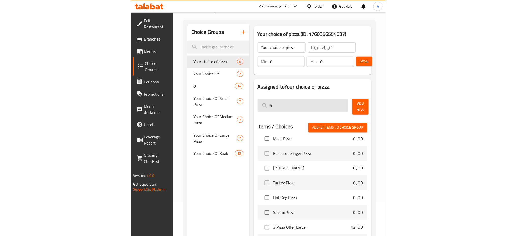
scroll to position [0, 0]
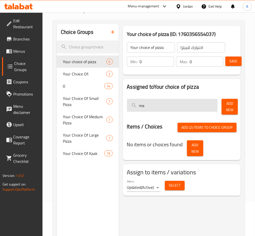
type input "m"
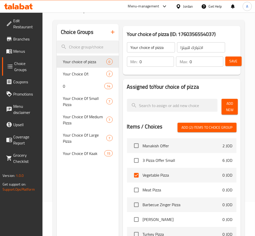
click at [222, 128] on span "Add (2) items to choice group" at bounding box center [207, 127] width 51 height 6
checkbox input "false"
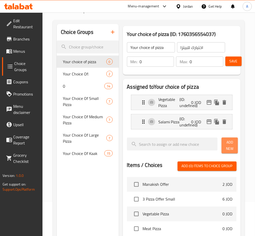
click at [233, 142] on span "Add New" at bounding box center [230, 145] width 8 height 13
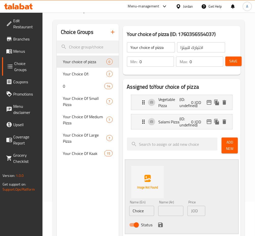
drag, startPoint x: 113, startPoint y: 209, endPoint x: 106, endPoint y: 208, distance: 7.2
click at [106, 209] on div "Choice Groups Your choice of pizza 0 Your Choice Of: 2 0 14 Your Choice Of Smal…" at bounding box center [150, 230] width 186 height 413
drag, startPoint x: 151, startPoint y: 211, endPoint x: 155, endPoint y: 211, distance: 3.9
click at [151, 211] on input "Margherita" at bounding box center [141, 211] width 25 height 10
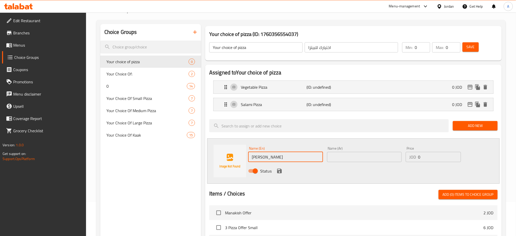
type input "[PERSON_NAME]"
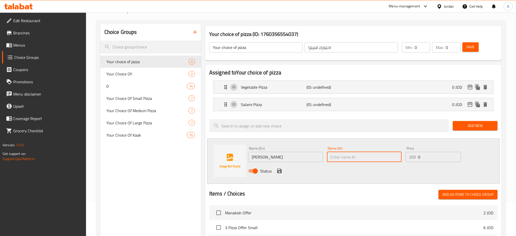
click at [363, 153] on input "text" at bounding box center [364, 157] width 75 height 10
type input "f"
type input "[PERSON_NAME]"
click at [275, 173] on div "Status" at bounding box center [364, 171] width 236 height 14
click at [278, 171] on icon "save" at bounding box center [279, 171] width 5 height 5
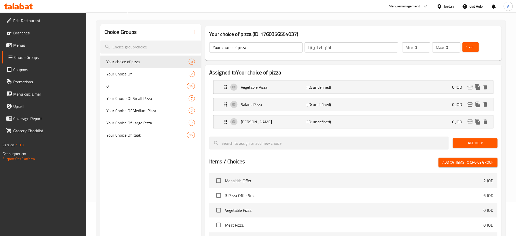
click at [471, 48] on span "Save" at bounding box center [471, 47] width 8 height 6
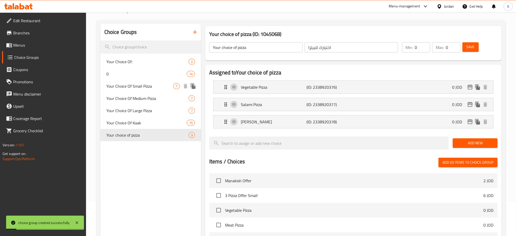
click at [168, 85] on span "Your Choice Of Small Pizza" at bounding box center [139, 86] width 67 height 6
type input "Your Choice Of Small Pizza"
type input "اختيارك من البيتزا صغير"
type input "1"
type input "3"
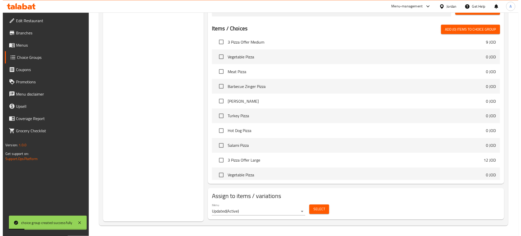
scroll to position [237, 0]
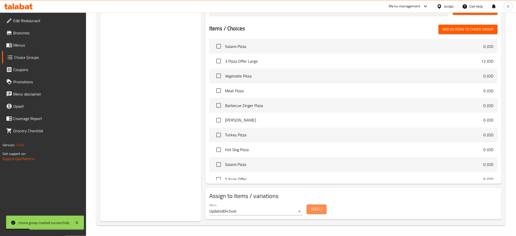
click at [320, 208] on span "Select" at bounding box center [317, 209] width 12 height 6
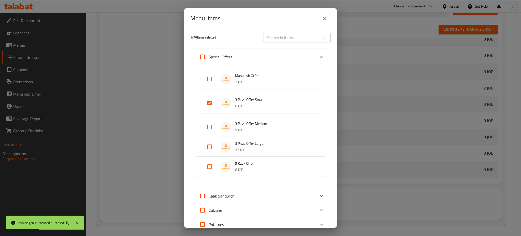
scroll to position [261, 0]
click at [210, 104] on input "Expand" at bounding box center [210, 103] width 12 height 12
checkbox input "false"
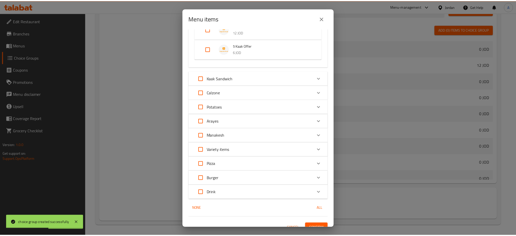
scroll to position [116, 0]
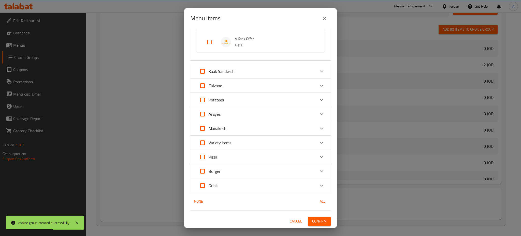
click at [312, 220] on span "Confirm" at bounding box center [319, 221] width 15 height 6
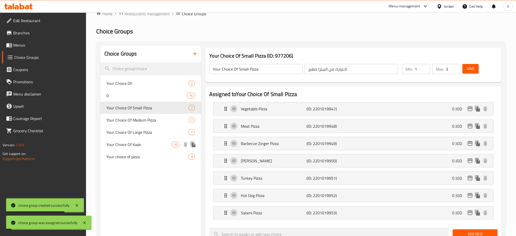
scroll to position [0, 0]
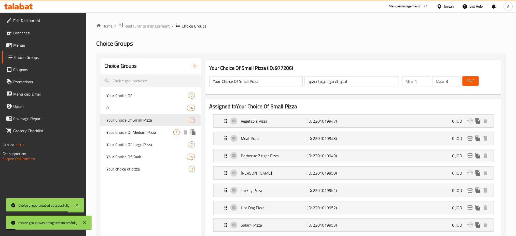
click at [137, 129] on span "Your Choice Of Medium Pizza" at bounding box center [139, 132] width 67 height 6
type input "Your Choice Of Medium Pizza"
type input "اختيارك من البيتزا وسط"
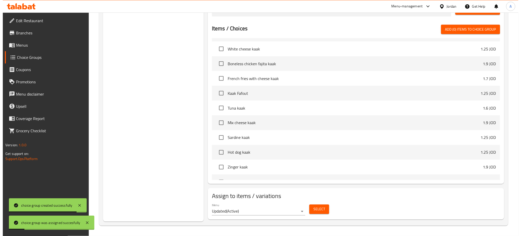
scroll to position [441, 0]
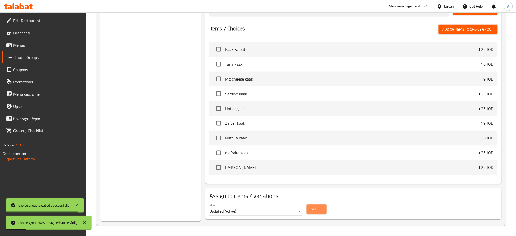
click at [307, 209] on button "Select" at bounding box center [317, 208] width 20 height 9
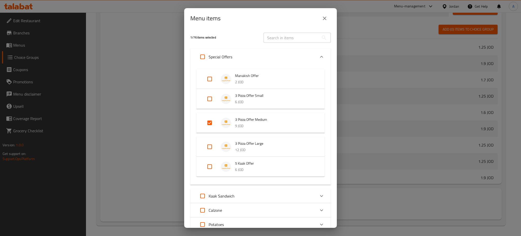
click at [213, 125] on input "Expand" at bounding box center [210, 123] width 12 height 12
checkbox input "false"
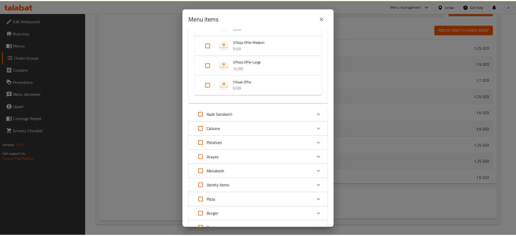
scroll to position [116, 0]
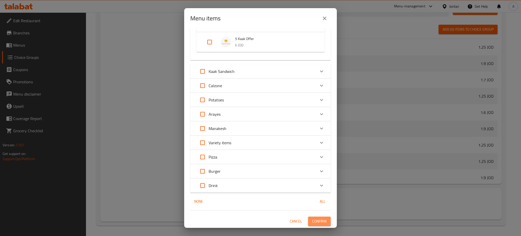
click at [312, 219] on span "Confirm" at bounding box center [319, 221] width 15 height 6
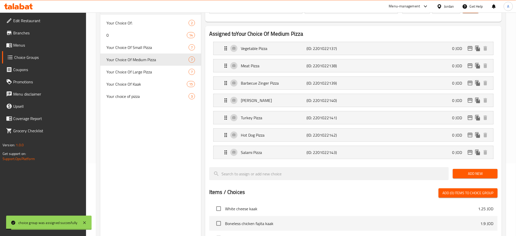
scroll to position [66, 0]
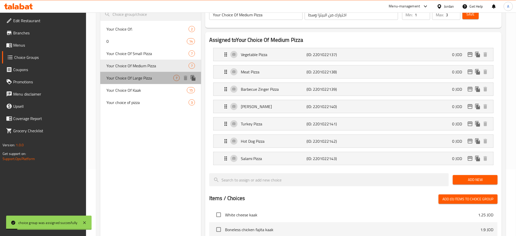
click at [150, 78] on span "Your Choice Of Large Pizza" at bounding box center [139, 78] width 67 height 6
type input "Your Choice Of Large Pizza"
type input "اختيارك من البيتزا كبير"
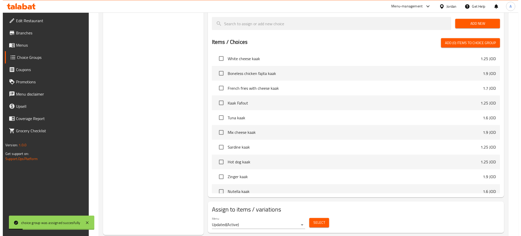
scroll to position [236, 0]
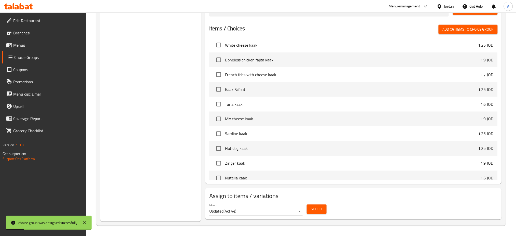
click at [268, 207] on div "Menu Updated ( Active )" at bounding box center [255, 209] width 93 height 12
click at [311, 206] on button "Select" at bounding box center [317, 208] width 20 height 9
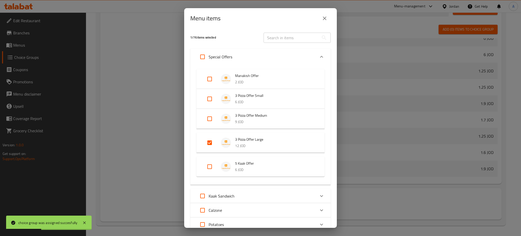
scroll to position [441, 0]
drag, startPoint x: 208, startPoint y: 142, endPoint x: 241, endPoint y: 138, distance: 32.4
click at [209, 142] on input "Expand" at bounding box center [210, 142] width 12 height 12
checkbox input "false"
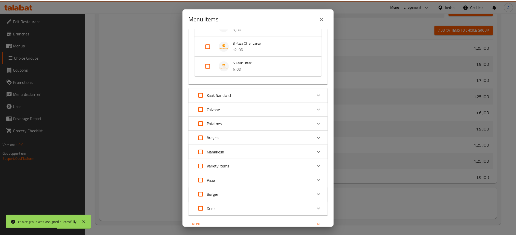
scroll to position [116, 0]
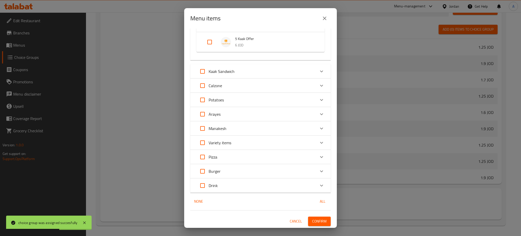
click at [319, 219] on span "Confirm" at bounding box center [319, 221] width 15 height 6
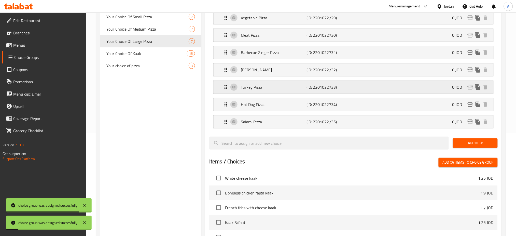
scroll to position [0, 0]
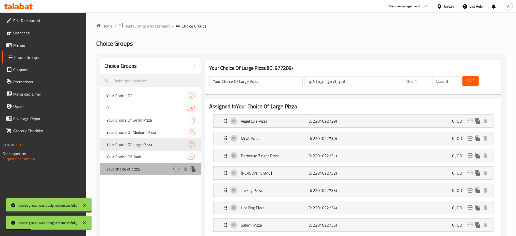
click at [154, 166] on span "Your choice of pizza" at bounding box center [139, 169] width 67 height 6
type input "Your choice of pizza"
type input "اختيارك للبيتزا"
type input "0"
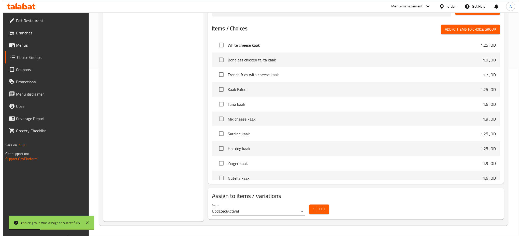
scroll to position [639, 0]
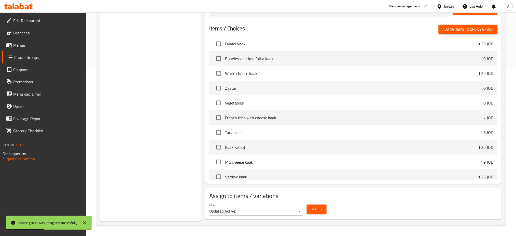
click at [317, 211] on span "Select" at bounding box center [317, 209] width 12 height 6
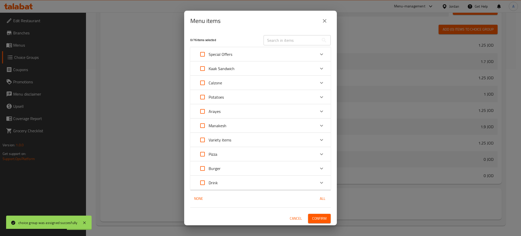
click at [239, 53] on div "Special Offers" at bounding box center [256, 54] width 119 height 12
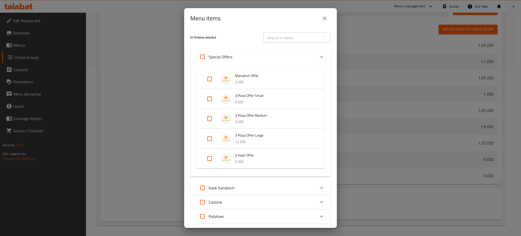
click at [210, 100] on input "Expand" at bounding box center [210, 99] width 12 height 12
checkbox input "true"
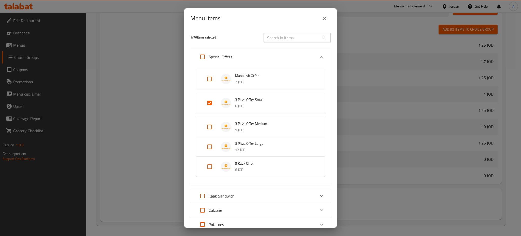
click at [211, 127] on input "Expand" at bounding box center [210, 127] width 12 height 12
checkbox input "true"
click at [210, 154] on input "Expand" at bounding box center [210, 151] width 12 height 12
checkbox input "true"
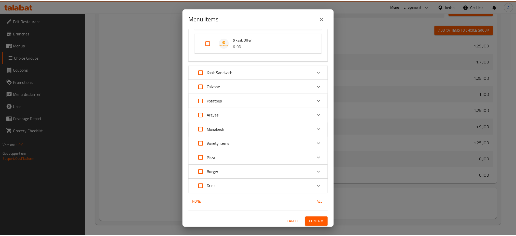
scroll to position [133, 0]
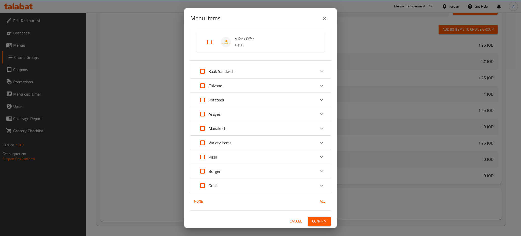
click at [313, 217] on button "Confirm" at bounding box center [319, 220] width 23 height 9
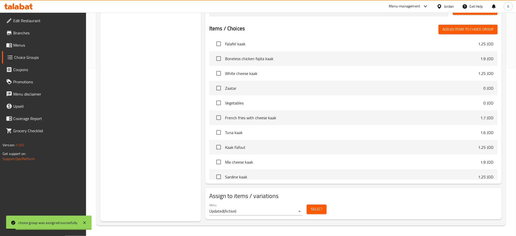
scroll to position [0, 0]
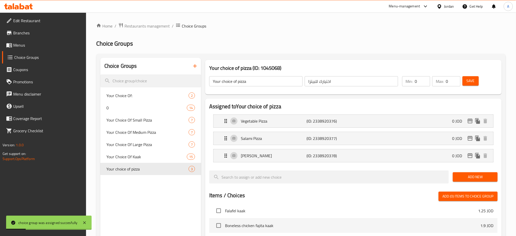
click at [46, 44] on span "Menus" at bounding box center [47, 45] width 69 height 6
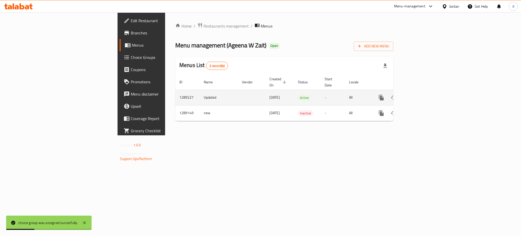
click at [421, 95] on icon "enhanced table" at bounding box center [418, 97] width 6 height 6
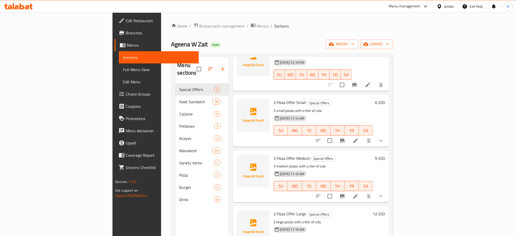
scroll to position [55, 0]
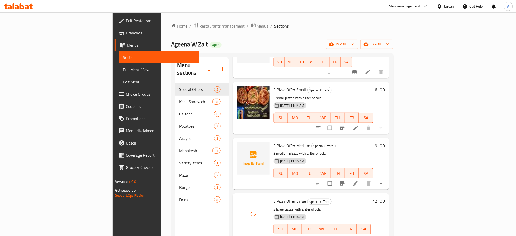
click at [359, 180] on icon at bounding box center [356, 183] width 6 height 6
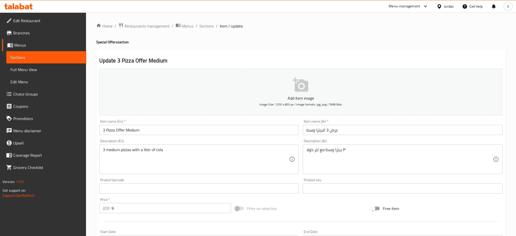
click at [386, 130] on input "عرض 3 البيتزا وسط" at bounding box center [403, 130] width 200 height 10
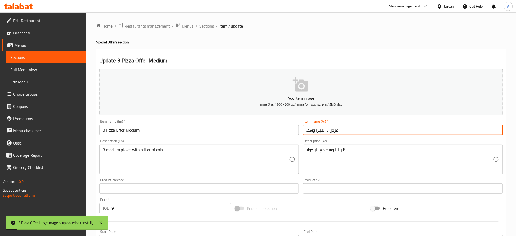
drag, startPoint x: 315, startPoint y: 131, endPoint x: 264, endPoint y: 131, distance: 50.9
click at [264, 131] on div "Add item image Image Size: 1200 x 800 px / Image formats: jpg, png / 5MB Max. I…" at bounding box center [301, 176] width 408 height 219
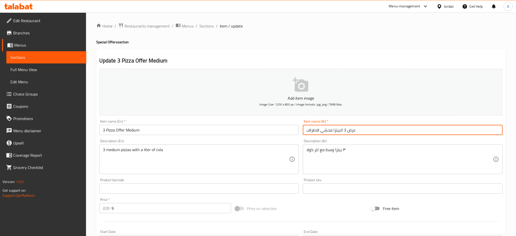
type input "عرض 3 البيتزا محشي الاطراف"
click at [279, 129] on input "3 Pizza Offer Medium" at bounding box center [199, 130] width 200 height 10
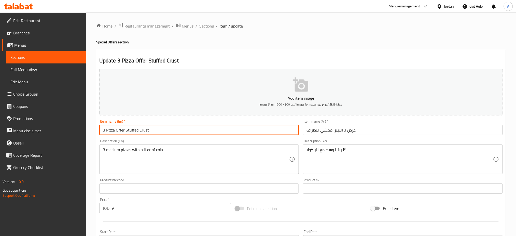
type input "3 Pizza Offer Stuffed Crust"
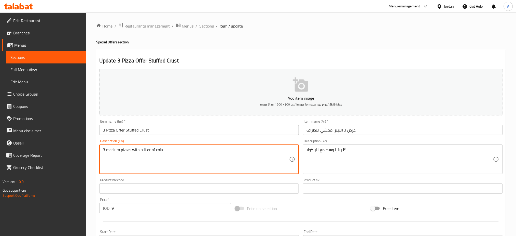
drag, startPoint x: 132, startPoint y: 151, endPoint x: 62, endPoint y: 149, distance: 70.0
type textarea "with a liter of cola"
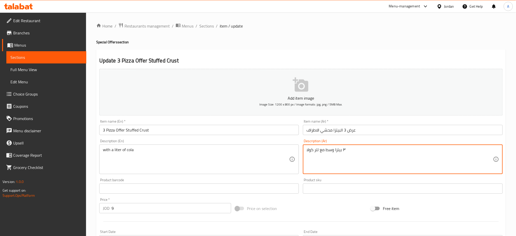
drag, startPoint x: 325, startPoint y: 150, endPoint x: 344, endPoint y: 149, distance: 19.4
click at [349, 149] on textarea "٣ بيتزا وسط مع لتر كولا" at bounding box center [399, 159] width 187 height 24
drag, startPoint x: 350, startPoint y: 149, endPoint x: 328, endPoint y: 149, distance: 21.9
click at [328, 149] on textarea "٣ بيتزا وسط مع لتر كولا" at bounding box center [399, 159] width 187 height 24
click at [329, 149] on textarea "٣ بيتزا وسط مع لتر كولا" at bounding box center [399, 159] width 187 height 24
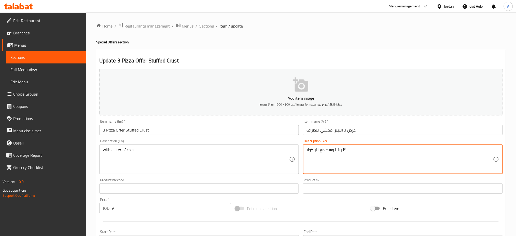
drag, startPoint x: 327, startPoint y: 149, endPoint x: 342, endPoint y: 149, distance: 14.8
click at [342, 149] on textarea "٣ بيتزا وسط مع لتر كولا" at bounding box center [399, 159] width 187 height 24
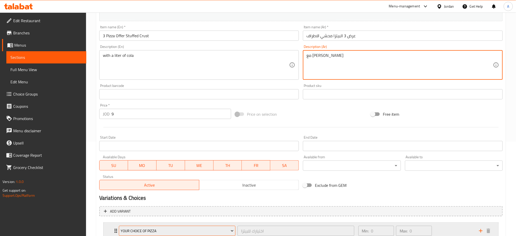
scroll to position [132, 0]
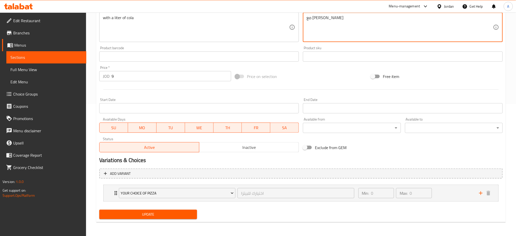
type textarea "مع [PERSON_NAME]"
drag, startPoint x: 152, startPoint y: 75, endPoint x: 53, endPoint y: 75, distance: 98.5
click at [53, 75] on div "Edit Restaurant Branches Menus Sections Full Menu View Edit Menu Choice Groups …" at bounding box center [258, 59] width 516 height 356
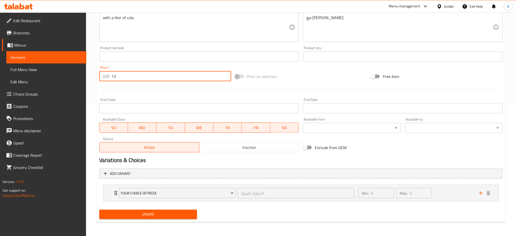
type input "12"
click at [158, 215] on span "Update" at bounding box center [148, 214] width 90 height 6
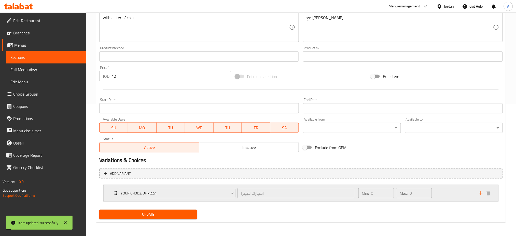
click at [438, 191] on div "Min: 0 ​ Max: 0 ​" at bounding box center [415, 193] width 121 height 16
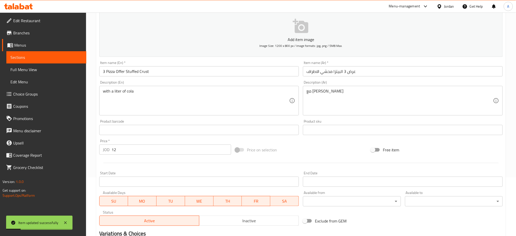
scroll to position [0, 0]
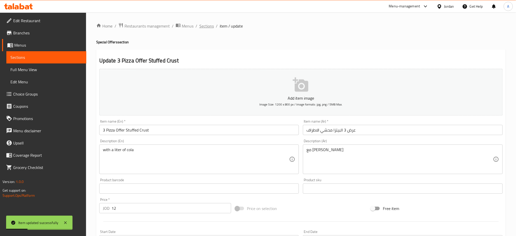
click at [212, 25] on span "Sections" at bounding box center [206, 26] width 15 height 6
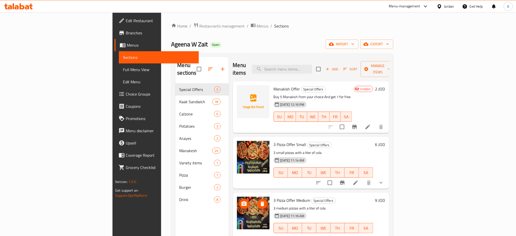
click at [347, 67] on icon "button" at bounding box center [345, 69] width 5 height 5
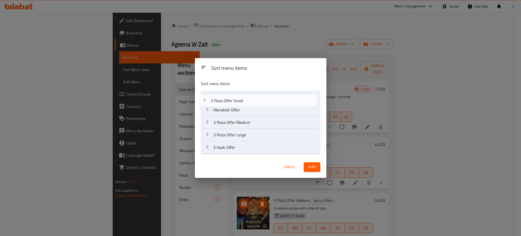
drag, startPoint x: 272, startPoint y: 112, endPoint x: 268, endPoint y: 97, distance: 15.1
click at [268, 97] on nav "Manakish Offer 3 Pizza Offer Small 3 Pizza Offer Medium 3 Pizza Offer Large 5 K…" at bounding box center [260, 122] width 119 height 63
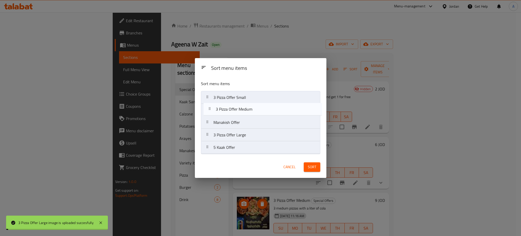
click at [283, 103] on nav "3 Pizza Offer Small Manakish Offer 3 Pizza Offer Medium 3 Pizza Offer Large 5 K…" at bounding box center [260, 122] width 119 height 63
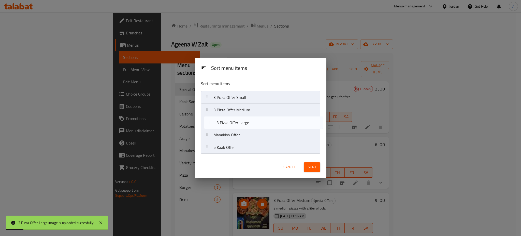
click at [288, 119] on nav "3 Pizza Offer Small 3 Pizza Offer Medium Manakish Offer 3 Pizza Offer Large 5 K…" at bounding box center [260, 122] width 119 height 63
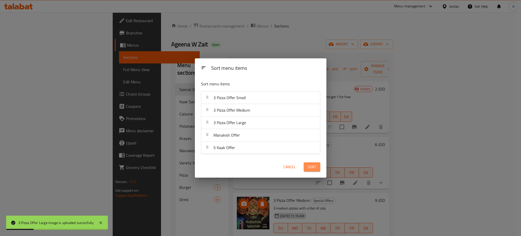
click at [310, 162] on button "Sort" at bounding box center [312, 166] width 17 height 9
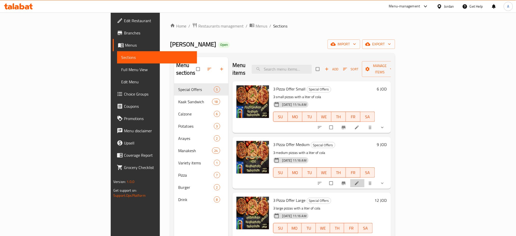
click at [359, 180] on icon at bounding box center [356, 182] width 5 height 5
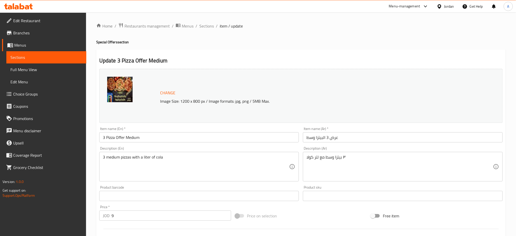
click at [317, 138] on input "عرض 3 البيتزا وسط" at bounding box center [403, 137] width 200 height 10
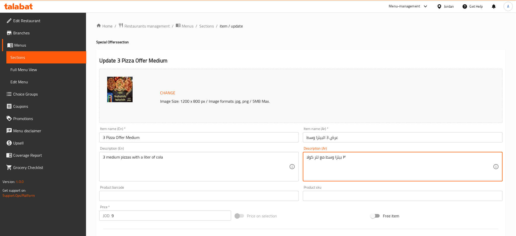
drag, startPoint x: 369, startPoint y: 161, endPoint x: 321, endPoint y: 161, distance: 47.9
click at [319, 157] on textarea "٣ بيتزا وسط مع لتر كولا" at bounding box center [399, 167] width 187 height 24
drag, startPoint x: 320, startPoint y: 157, endPoint x: 345, endPoint y: 157, distance: 24.2
click at [345, 157] on textarea "٣ بيتزا وسط مع لتر كولا" at bounding box center [399, 167] width 187 height 24
drag, startPoint x: 324, startPoint y: 158, endPoint x: 321, endPoint y: 158, distance: 2.8
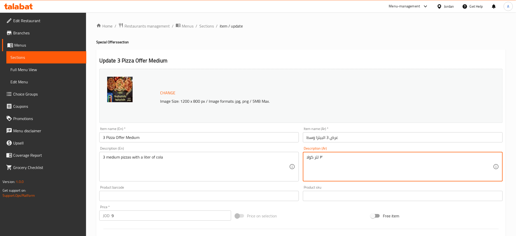
click at [321, 158] on textarea "٣ لتر كولا" at bounding box center [399, 167] width 187 height 24
drag, startPoint x: 320, startPoint y: 158, endPoint x: 323, endPoint y: 157, distance: 3.2
click at [323, 157] on textarea "٣ لتر كولا" at bounding box center [399, 167] width 187 height 24
click at [323, 160] on textarea "٣ لتر كولا" at bounding box center [399, 167] width 187 height 24
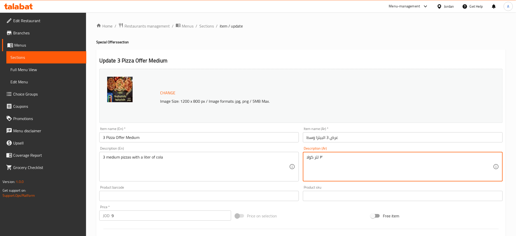
drag, startPoint x: 320, startPoint y: 157, endPoint x: 322, endPoint y: 157, distance: 2.6
click at [322, 157] on textarea "٣ لتر كولا" at bounding box center [399, 167] width 187 height 24
drag, startPoint x: 316, startPoint y: 157, endPoint x: 324, endPoint y: 160, distance: 8.3
click at [316, 157] on textarea "٣ بيتزا وسط مع لتر كولا" at bounding box center [399, 167] width 187 height 24
drag, startPoint x: 326, startPoint y: 158, endPoint x: 345, endPoint y: 157, distance: 19.4
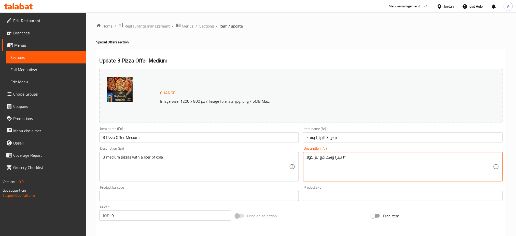
click at [345, 157] on textarea "٣ بيتزا وسط مع لتر كولا" at bounding box center [399, 167] width 187 height 24
type textarea "مع [PERSON_NAME]"
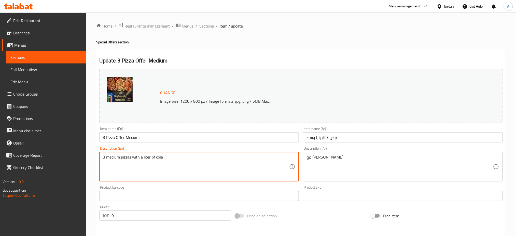
click at [141, 157] on textarea "3 medium pizzas with a liter of cola" at bounding box center [196, 167] width 187 height 24
drag, startPoint x: 133, startPoint y: 158, endPoint x: 101, endPoint y: 155, distance: 32.2
click at [101, 155] on div "3 medium pizzas with a liter of cola Description (En)" at bounding box center [199, 167] width 200 height 30
type textarea "with a liter of cola"
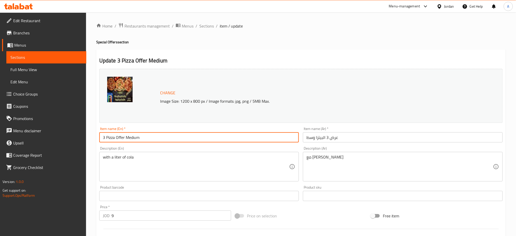
drag, startPoint x: 172, startPoint y: 139, endPoint x: 126, endPoint y: 140, distance: 45.6
click at [126, 140] on input "3 Pizza Offer Medium" at bounding box center [199, 137] width 200 height 10
type input "3 Pizza Offer with stuffed crust"
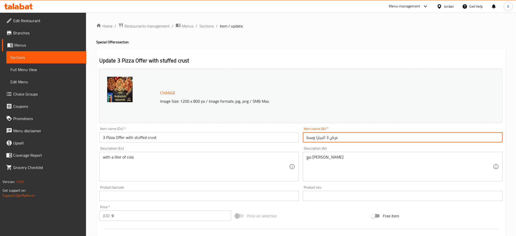
drag, startPoint x: 306, startPoint y: 137, endPoint x: 301, endPoint y: 137, distance: 4.6
click at [301, 137] on div "Item name (Ar)   * عرض 3 البيتزا وسط Item name (Ar) *" at bounding box center [403, 135] width 204 height 20
click at [311, 136] on input "عرض 3 البيتزا وسط" at bounding box center [403, 137] width 200 height 10
drag, startPoint x: 314, startPoint y: 137, endPoint x: 308, endPoint y: 137, distance: 6.6
click at [308, 137] on input "عرض 3 البيتزا وسط" at bounding box center [403, 137] width 200 height 10
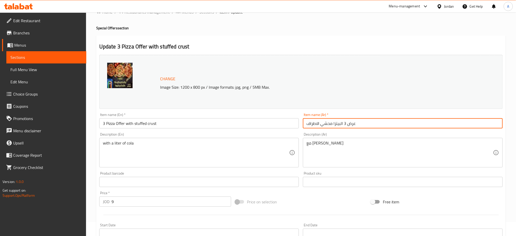
scroll to position [139, 0]
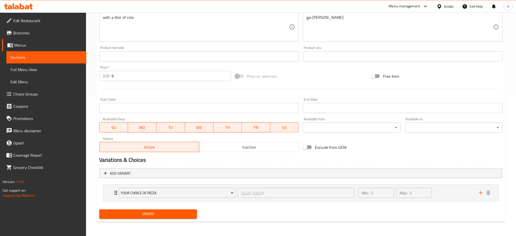
type input "عرض 3 البيتزا محشي الاطراف"
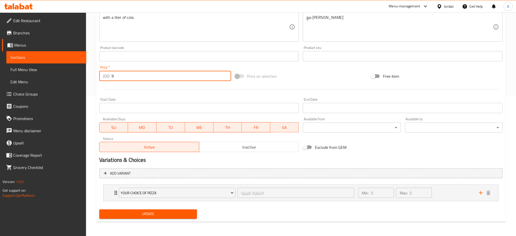
drag, startPoint x: 152, startPoint y: 74, endPoint x: 61, endPoint y: 74, distance: 91.9
click at [61, 74] on div "Edit Restaurant Branches Menus Sections Full Menu View Edit Menu Choice Groups …" at bounding box center [258, 54] width 516 height 363
type input "12"
click at [176, 219] on div "Update" at bounding box center [148, 213] width 102 height 13
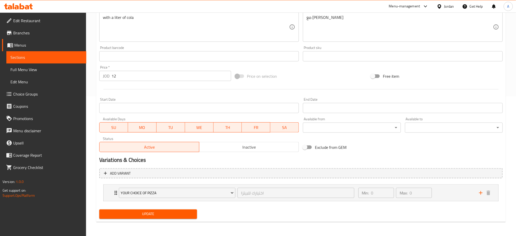
click at [177, 215] on span "Update" at bounding box center [148, 214] width 90 height 6
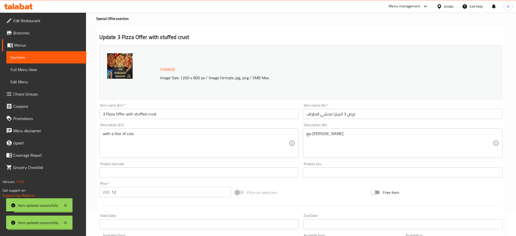
scroll to position [0, 0]
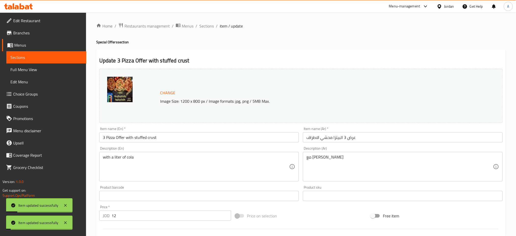
click at [201, 20] on div "Home / Restaurants management / Menus / Sections / item / update Special Offers…" at bounding box center [301, 193] width 430 height 363
click at [200, 27] on span "Sections" at bounding box center [206, 26] width 15 height 6
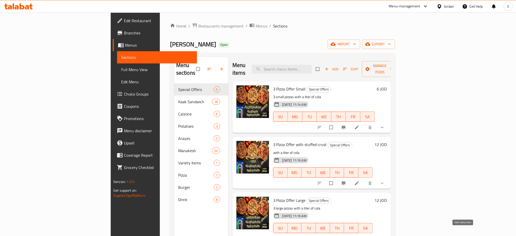
click at [359, 235] on icon at bounding box center [357, 239] width 4 height 4
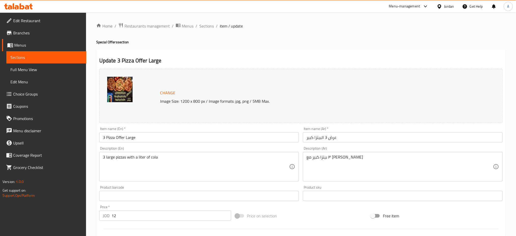
click at [131, 206] on div at bounding box center [258, 118] width 516 height 236
click at [133, 210] on div "Price   * JOD 12 Price *" at bounding box center [165, 213] width 132 height 16
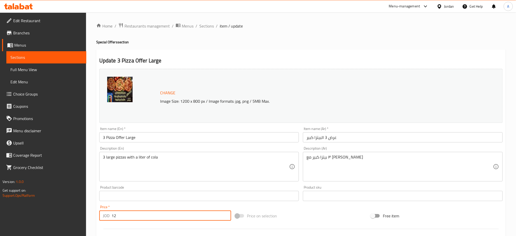
drag, startPoint x: 133, startPoint y: 214, endPoint x: 66, endPoint y: 212, distance: 66.7
click at [66, 212] on div "Edit Restaurant Branches Menus Sections Full Menu View Edit Menu Choice Groups …" at bounding box center [258, 193] width 516 height 363
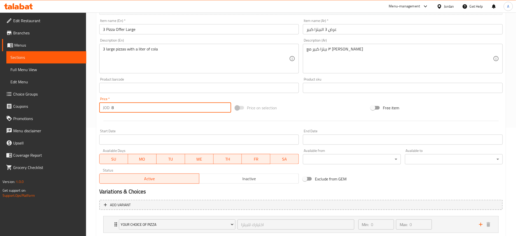
scroll to position [139, 0]
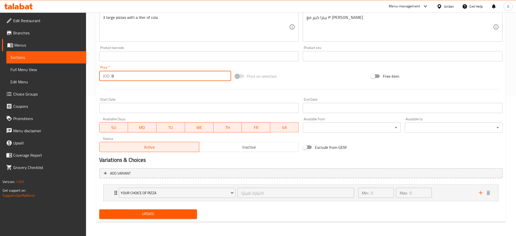
type input "8"
click at [167, 211] on span "Update" at bounding box center [148, 214] width 90 height 6
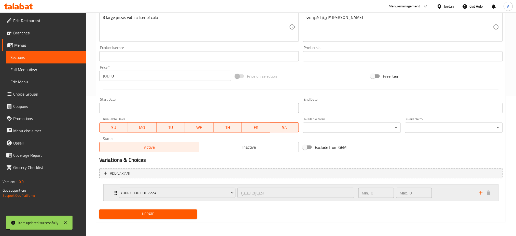
click at [445, 193] on div "Min: 0 ​ Max: 0 ​" at bounding box center [415, 193] width 121 height 16
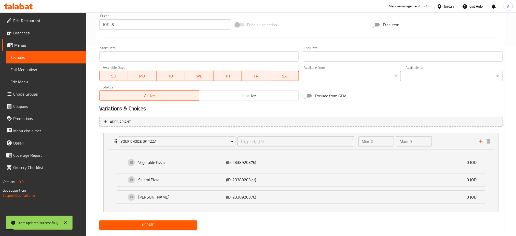
scroll to position [202, 0]
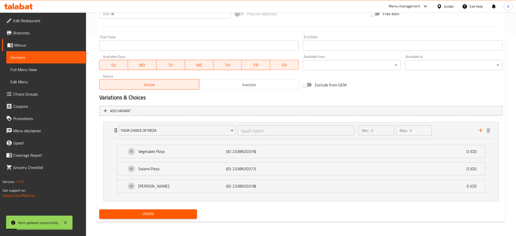
click at [170, 211] on span "Update" at bounding box center [148, 214] width 90 height 6
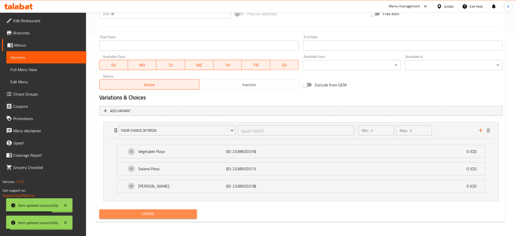
click at [172, 217] on button "Update" at bounding box center [148, 213] width 98 height 9
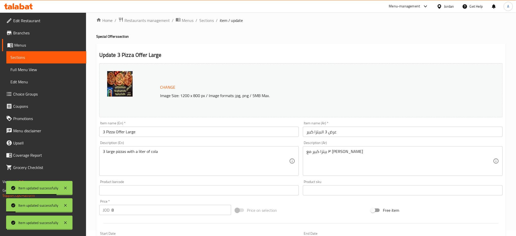
scroll to position [0, 0]
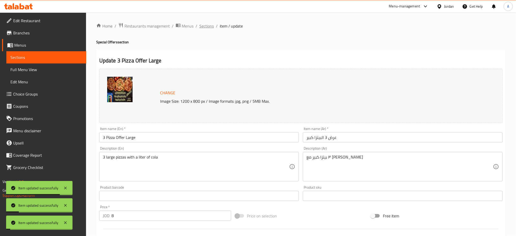
click at [202, 23] on span "Sections" at bounding box center [206, 26] width 15 height 6
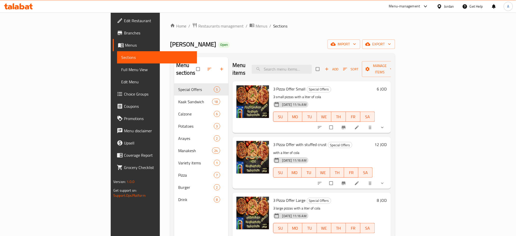
click at [365, 123] on li at bounding box center [357, 127] width 14 height 8
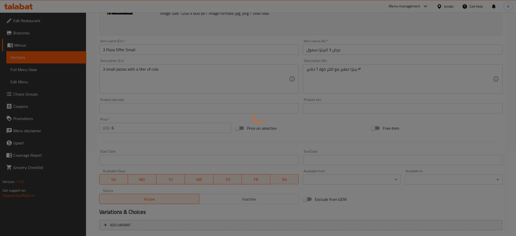
type input "اختيارك للبيتزا"
type input "0"
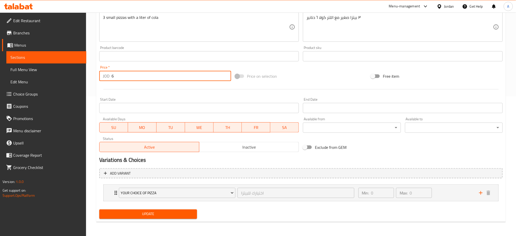
drag, startPoint x: 128, startPoint y: 79, endPoint x: 52, endPoint y: 84, distance: 76.0
click at [43, 79] on div "Edit Restaurant Branches Menus Sections Full Menu View Edit Menu Choice Groups …" at bounding box center [258, 54] width 516 height 363
type input "5"
click at [177, 211] on span "Update" at bounding box center [148, 214] width 90 height 6
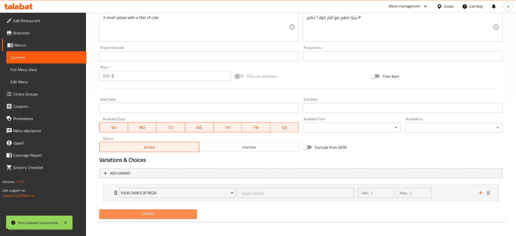
click at [179, 213] on span "Update" at bounding box center [148, 214] width 90 height 6
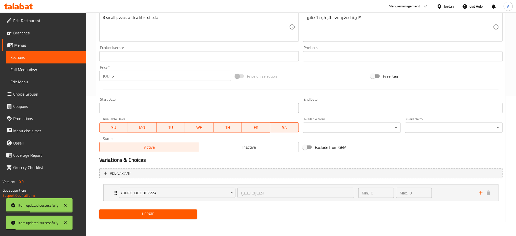
click at [160, 205] on div "Add variant Your choice of pizza اختيارك للبيتزا ​ Min: 0 ​ Max: 0 ​ Vegetable …" at bounding box center [301, 186] width 408 height 41
click at [159, 214] on span "Update" at bounding box center [148, 214] width 90 height 6
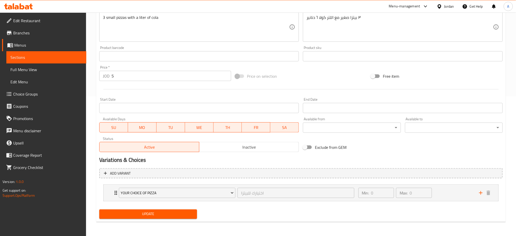
click at [155, 216] on span "Update" at bounding box center [148, 214] width 90 height 6
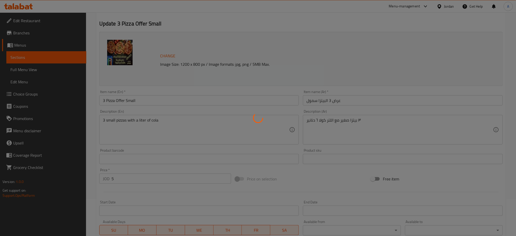
scroll to position [0, 0]
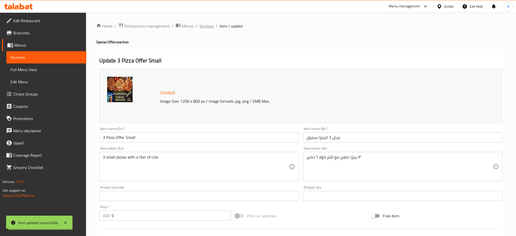
click at [206, 25] on span "Sections" at bounding box center [206, 26] width 15 height 6
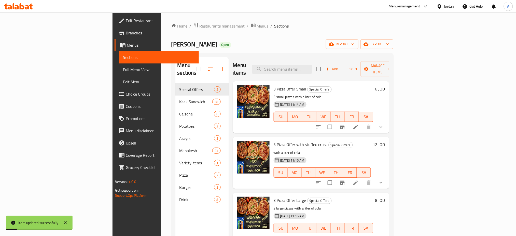
click at [126, 34] on span "Branches" at bounding box center [160, 33] width 69 height 6
